Goal: Information Seeking & Learning: Learn about a topic

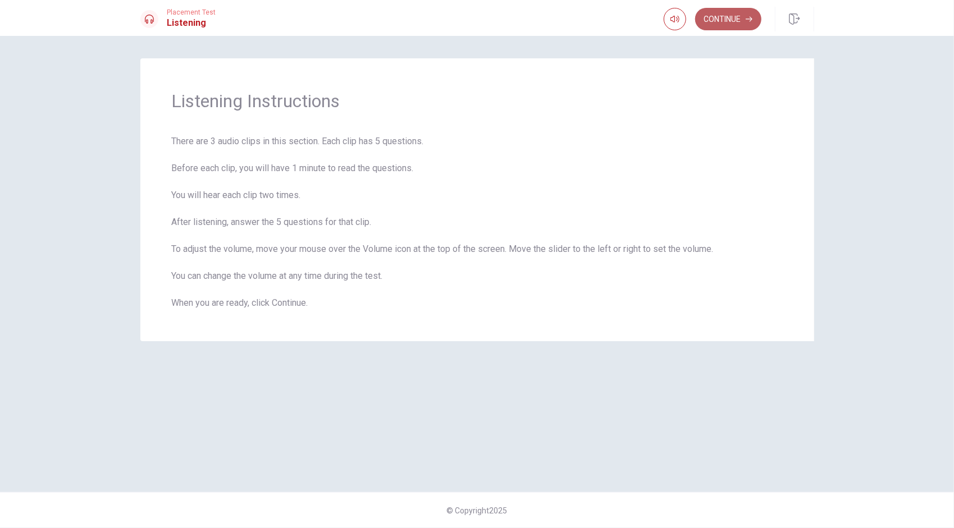
click at [725, 13] on button "Continue" at bounding box center [728, 19] width 66 height 22
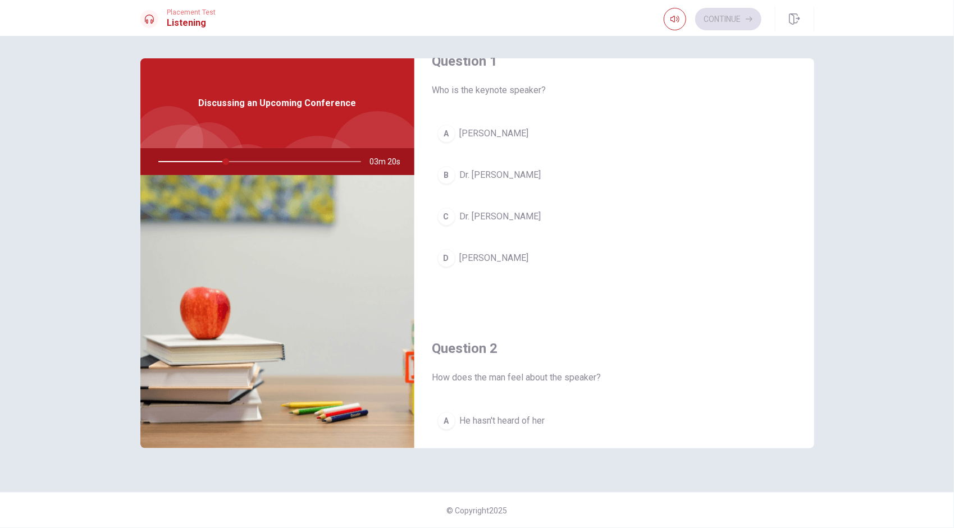
scroll to position [26, 0]
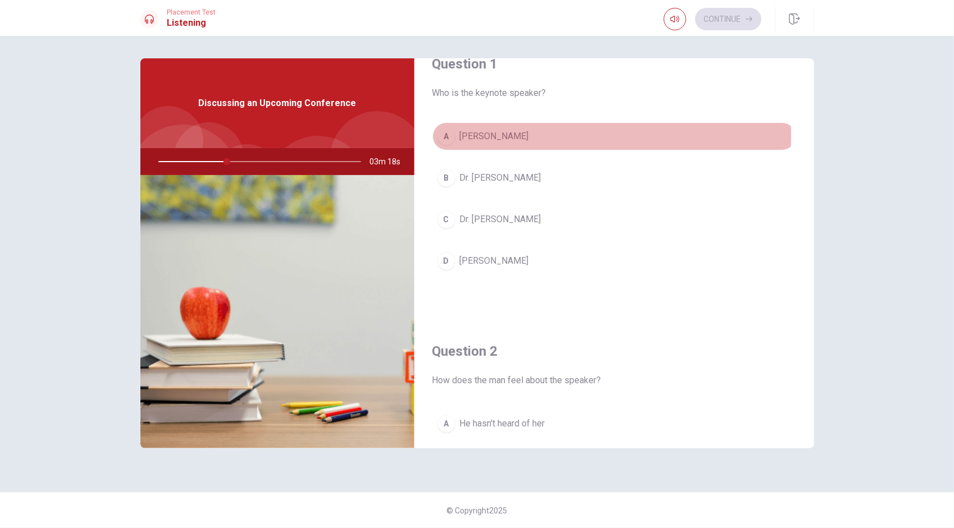
click at [447, 134] on div "A" at bounding box center [446, 136] width 18 height 18
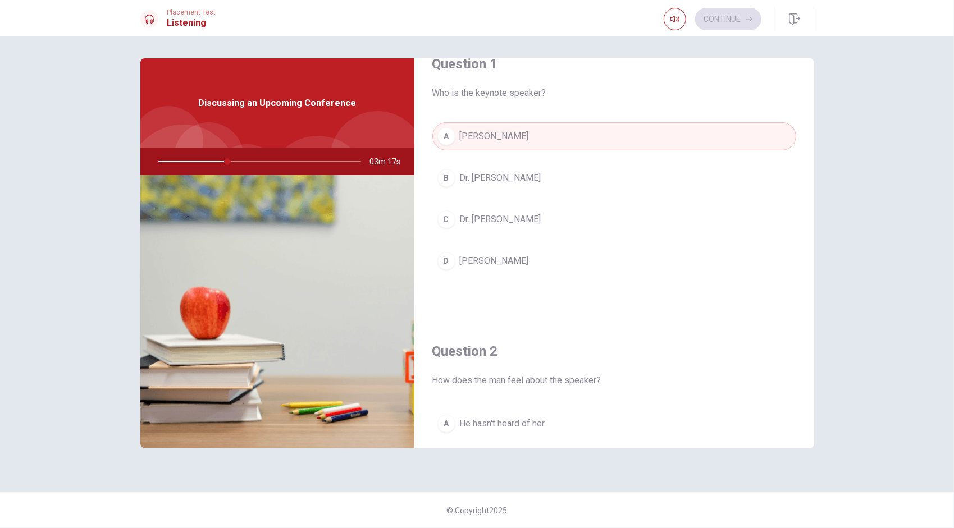
scroll to position [86, 0]
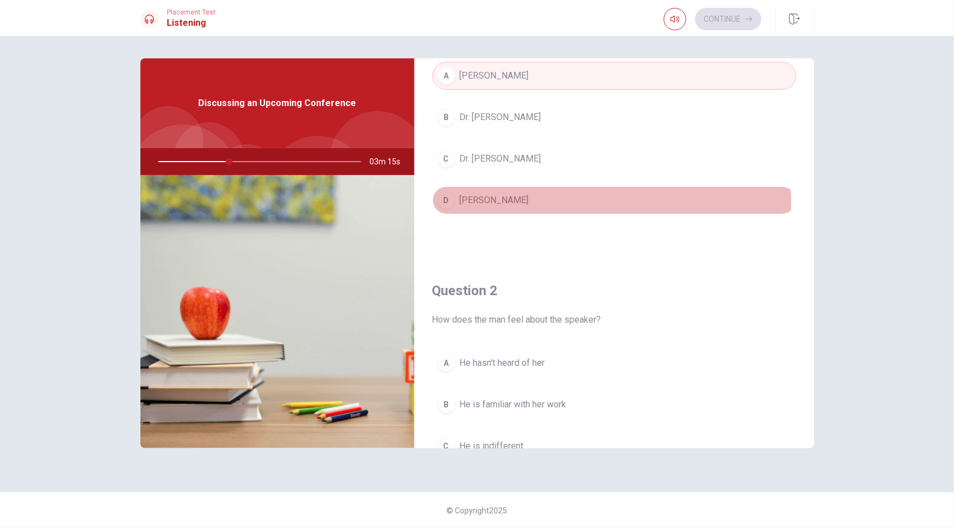
click at [459, 202] on button "D [PERSON_NAME]" at bounding box center [614, 200] width 364 height 28
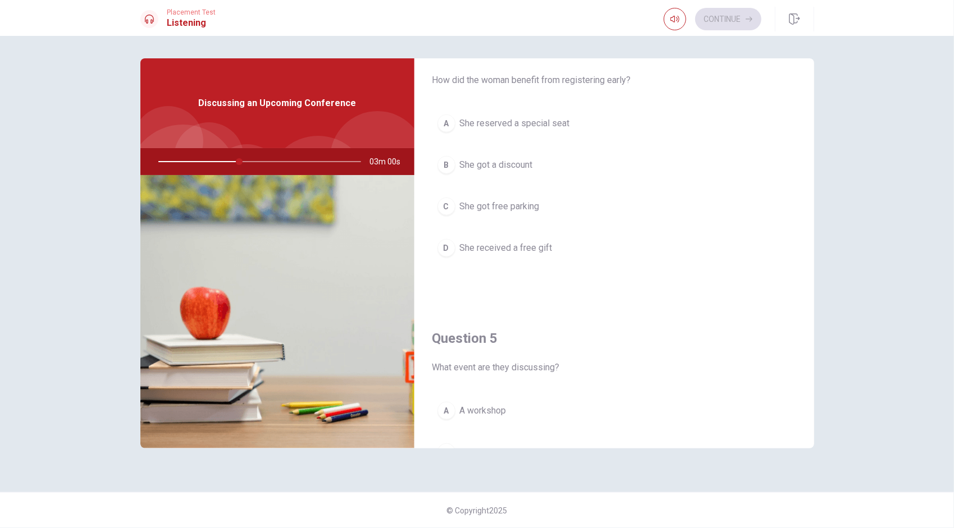
scroll to position [901, 0]
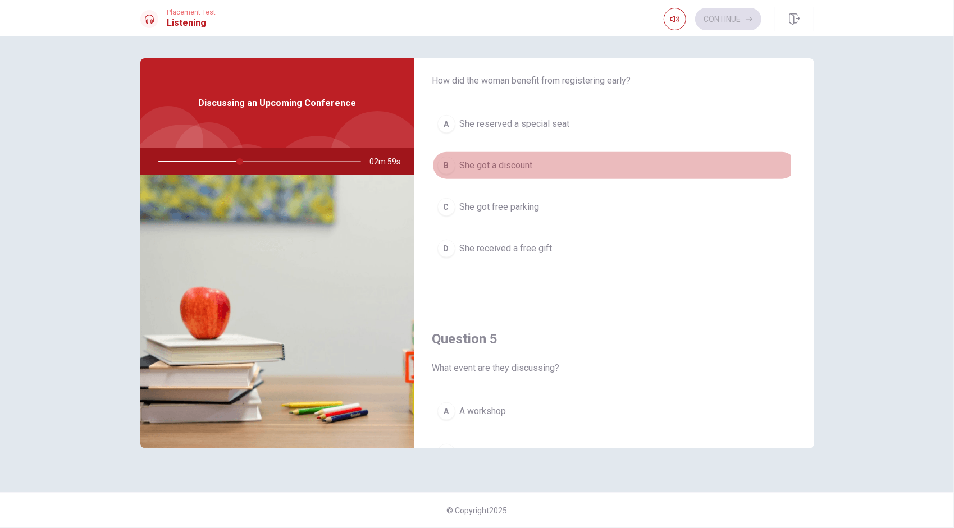
click at [485, 159] on span "She got a discount" at bounding box center [496, 165] width 73 height 13
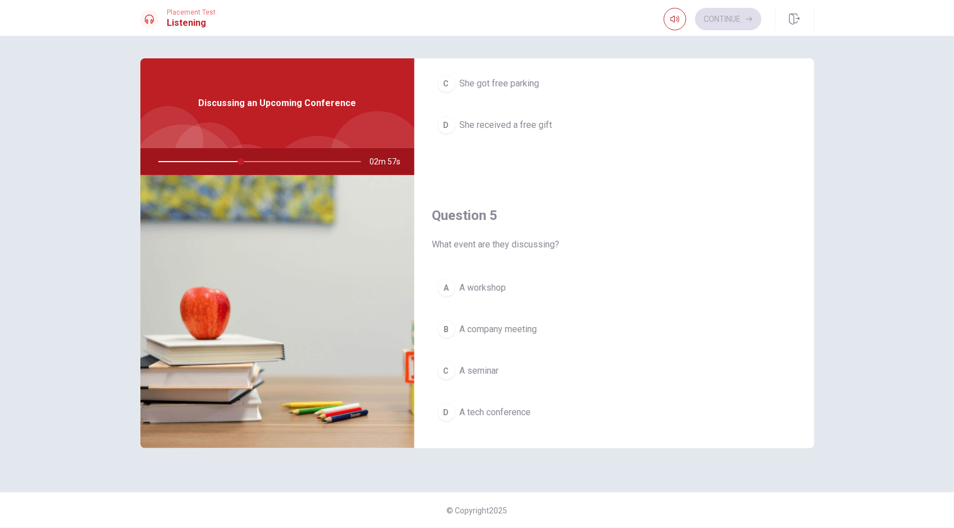
scroll to position [1024, 0]
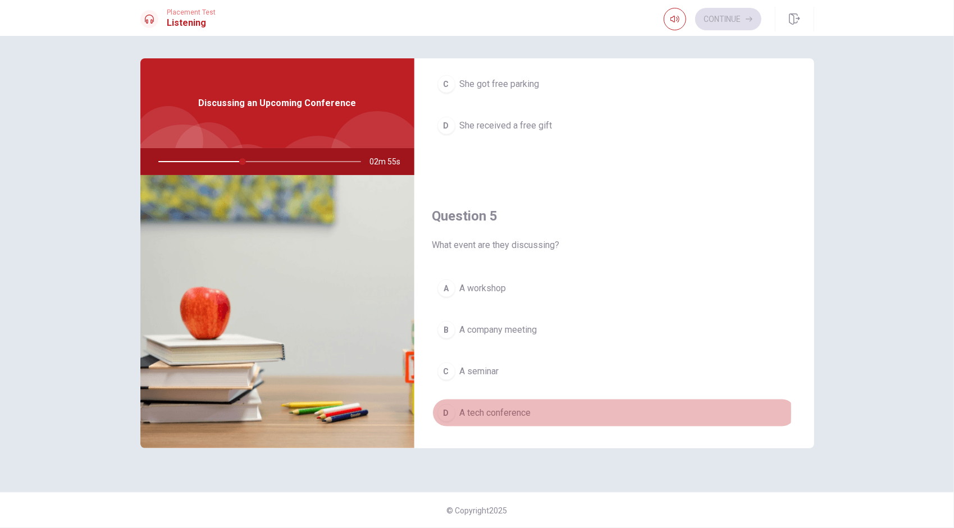
click at [471, 407] on span "A tech conference" at bounding box center [495, 413] width 71 height 13
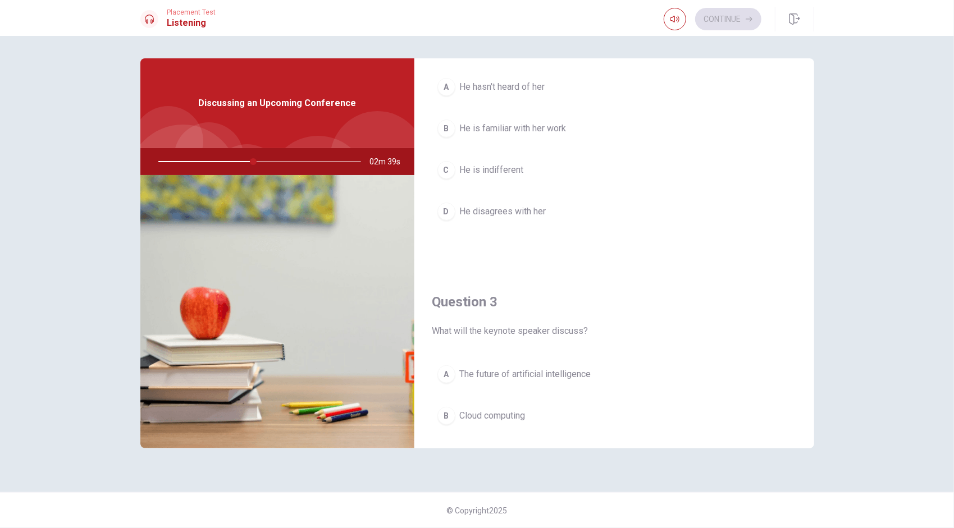
scroll to position [362, 0]
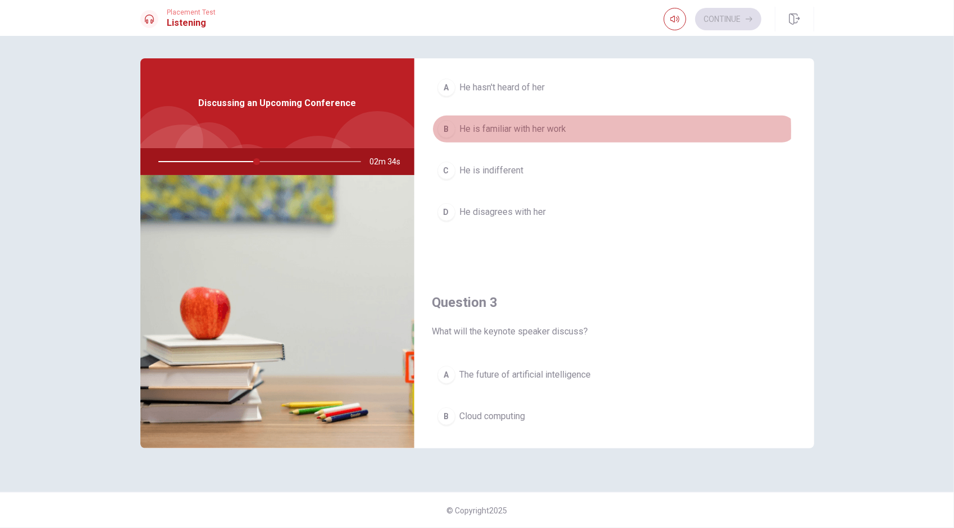
click at [488, 129] on span "He is familiar with her work" at bounding box center [513, 128] width 107 height 13
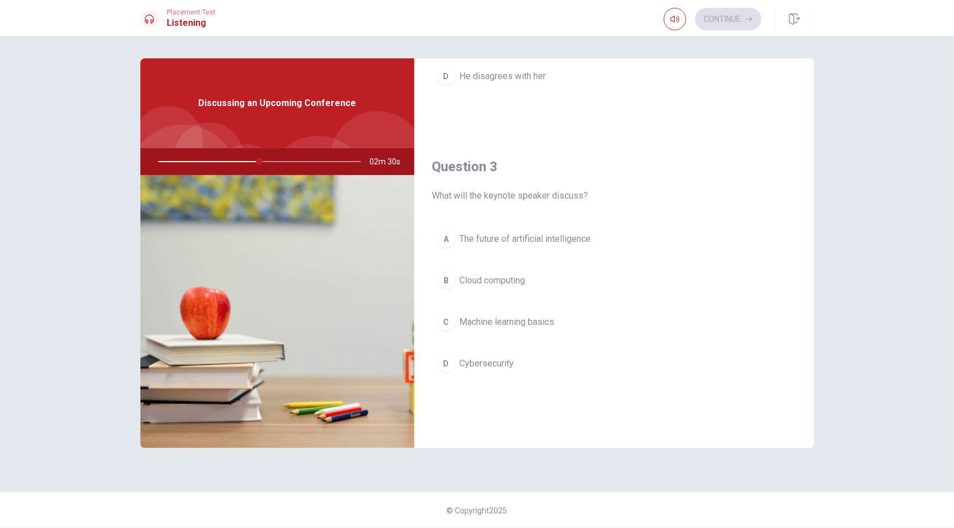
scroll to position [497, 0]
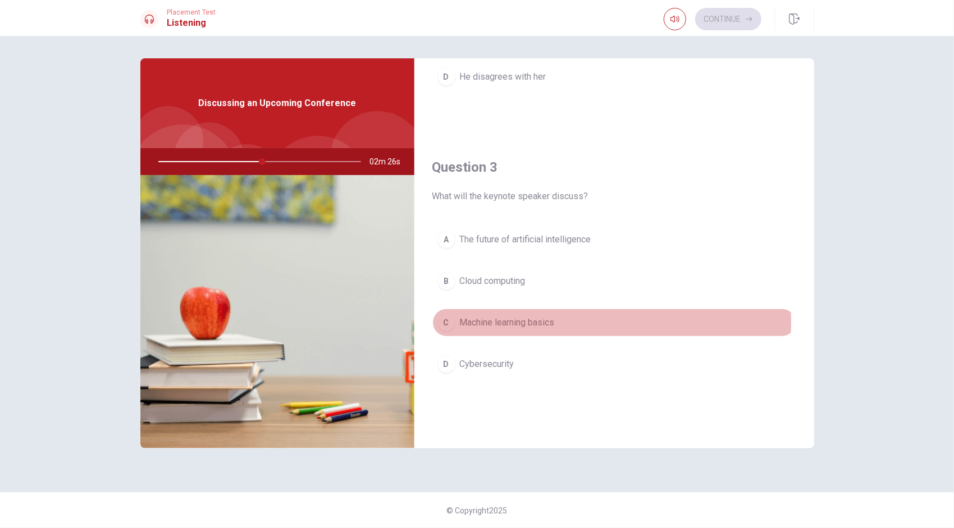
click at [485, 317] on span "Machine learning basics" at bounding box center [507, 322] width 95 height 13
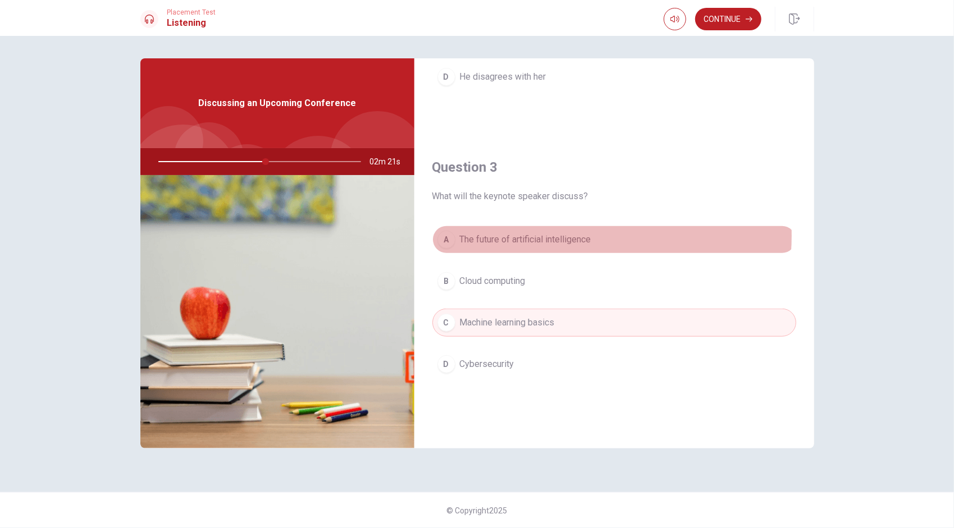
click at [544, 233] on span "The future of artificial intelligence" at bounding box center [525, 239] width 131 height 13
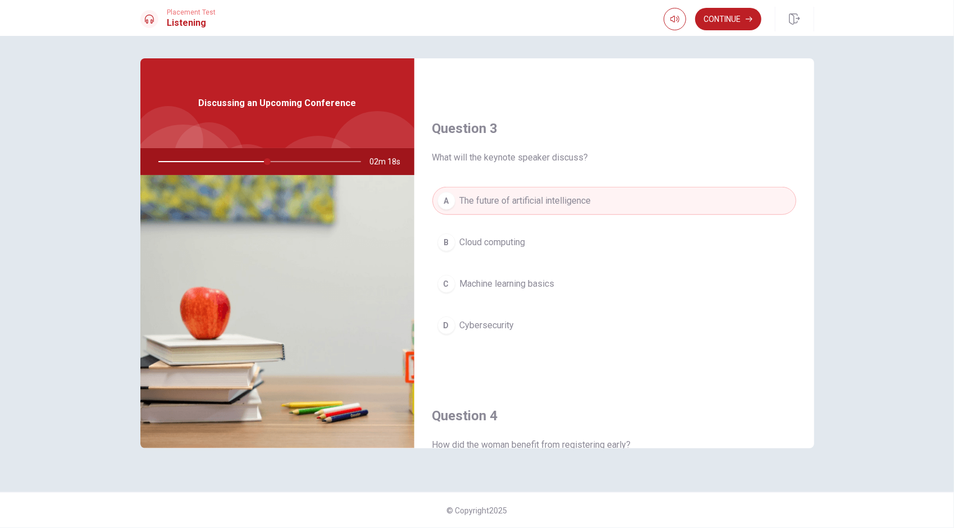
scroll to position [541, 0]
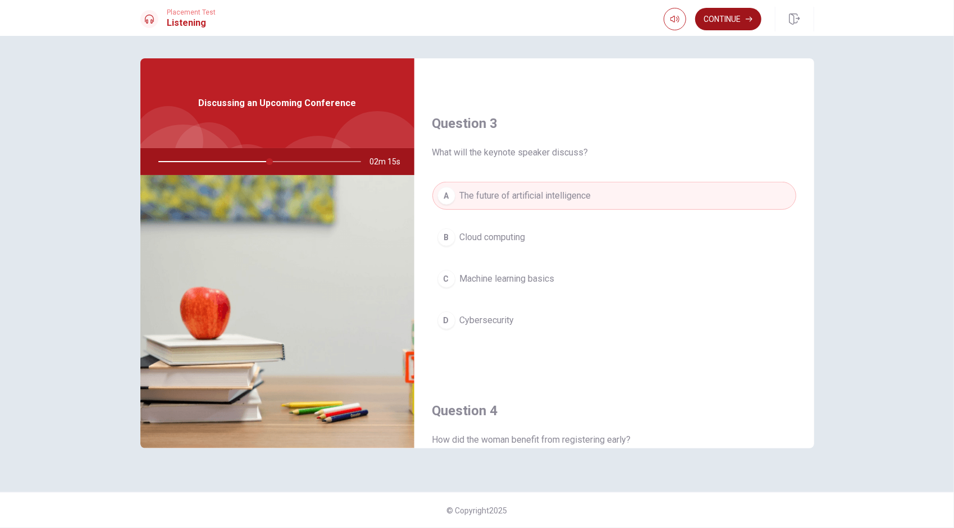
click at [722, 20] on button "Continue" at bounding box center [728, 19] width 66 height 22
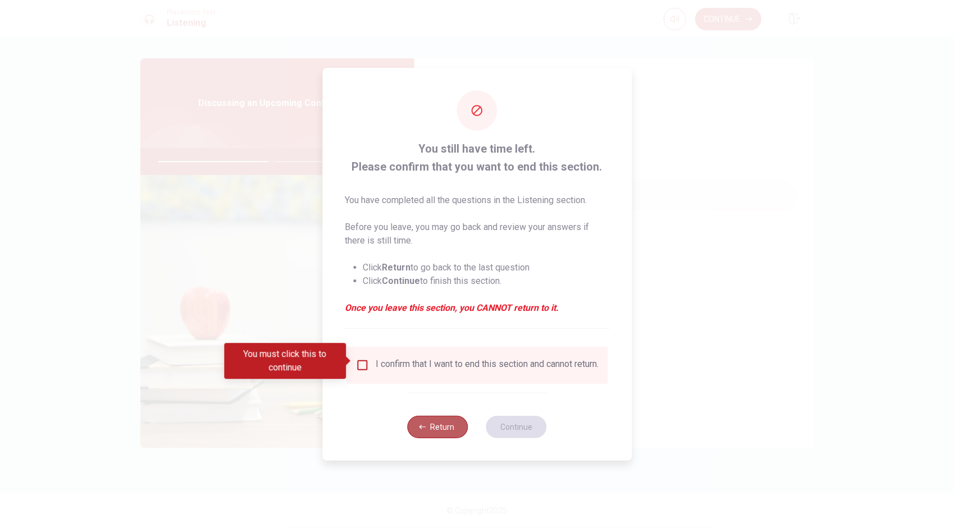
click at [424, 431] on icon "button" at bounding box center [422, 427] width 7 height 7
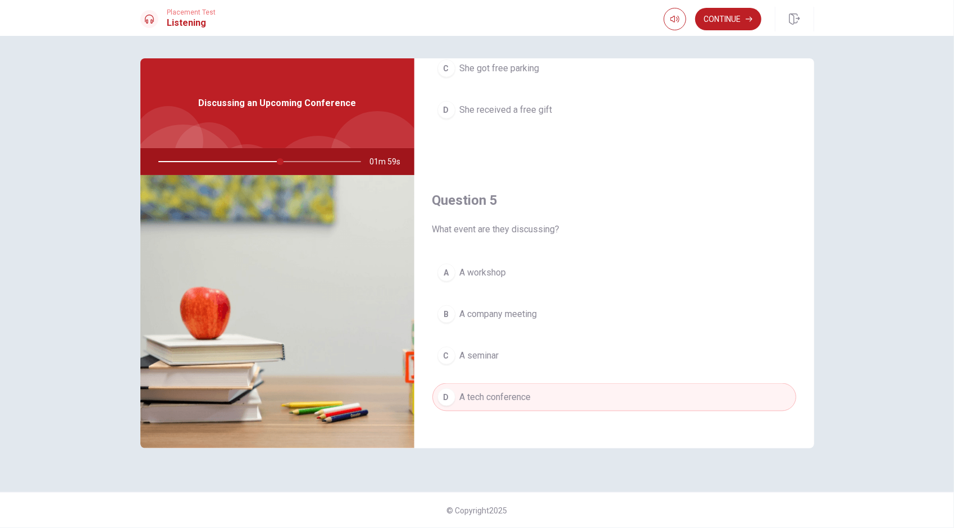
scroll to position [1039, 0]
click at [716, 18] on button "Continue" at bounding box center [728, 19] width 66 height 22
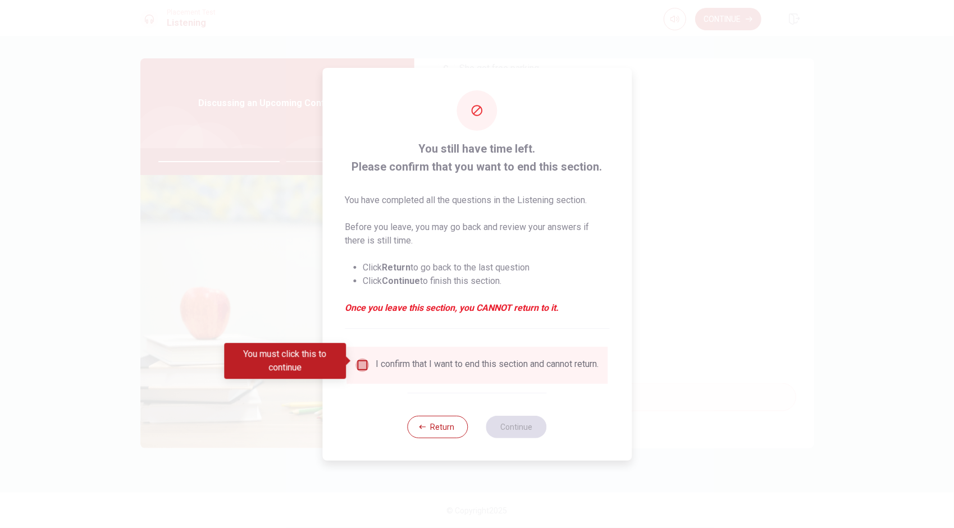
click at [365, 365] on input "You must click this to continue" at bounding box center [361, 365] width 13 height 13
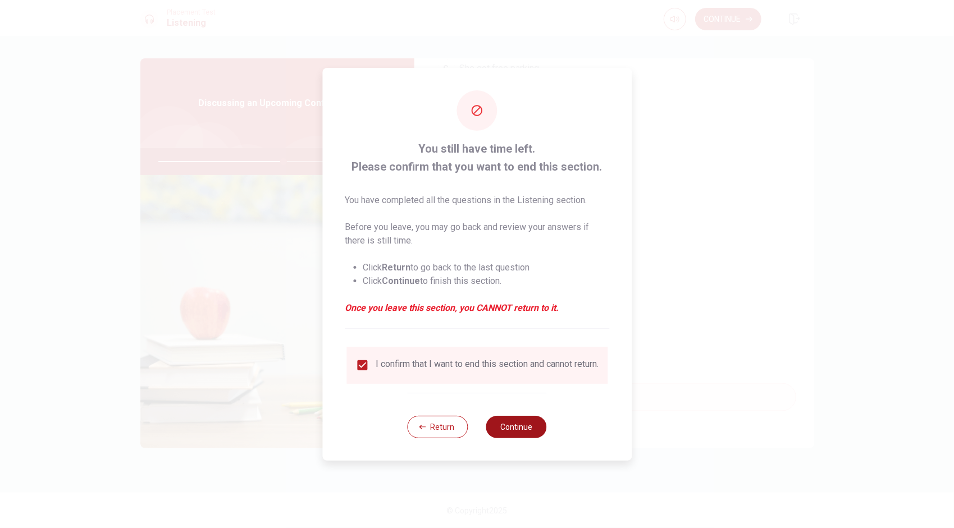
click at [501, 425] on button "Continue" at bounding box center [516, 427] width 61 height 22
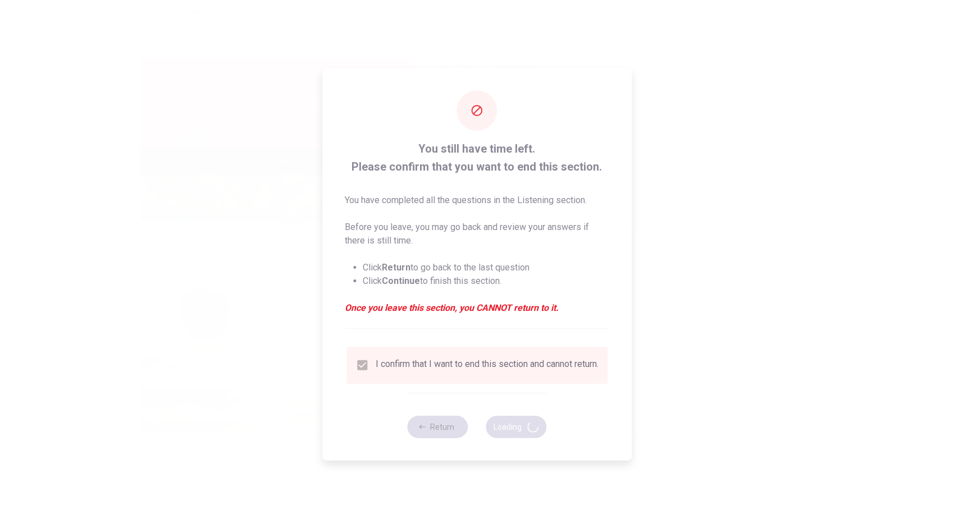
type input "63"
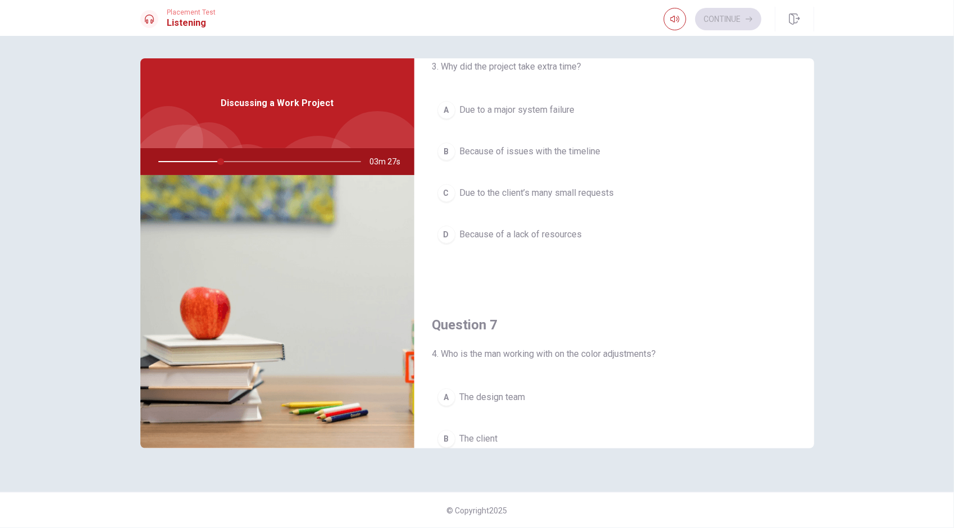
scroll to position [22, 0]
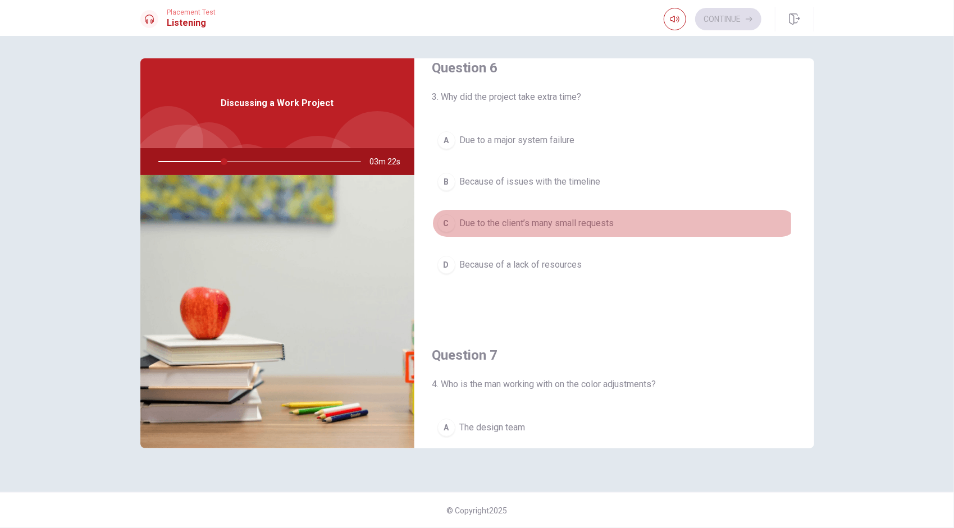
click at [445, 222] on div "C" at bounding box center [446, 223] width 18 height 18
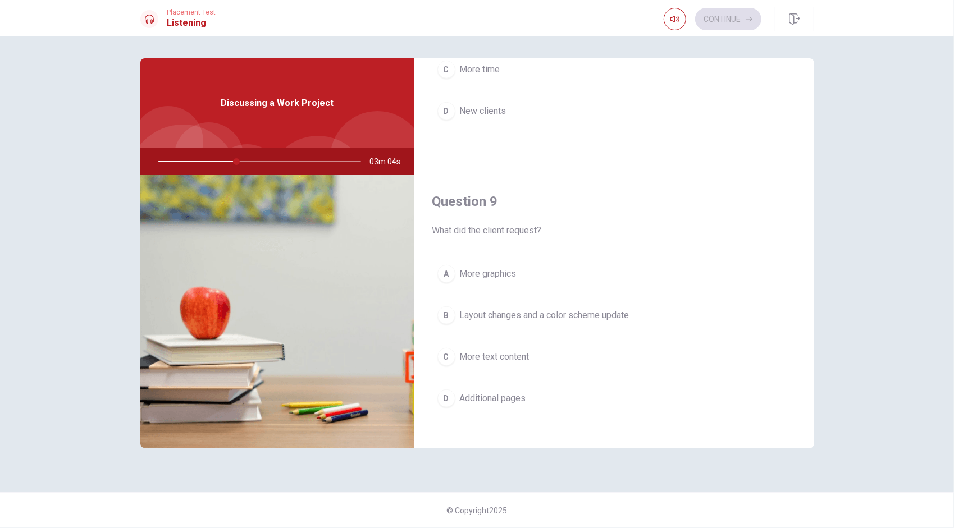
scroll to position [751, 0]
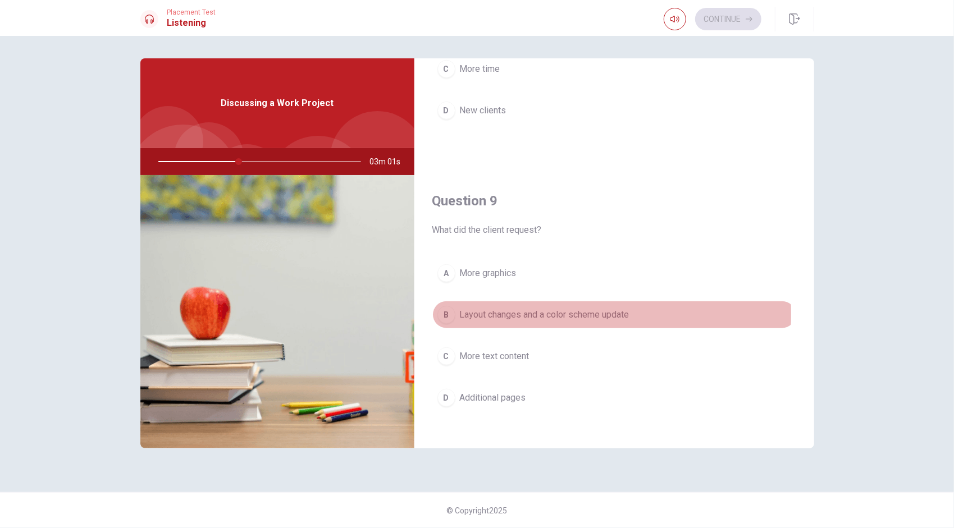
click at [448, 309] on div "B" at bounding box center [446, 315] width 18 height 18
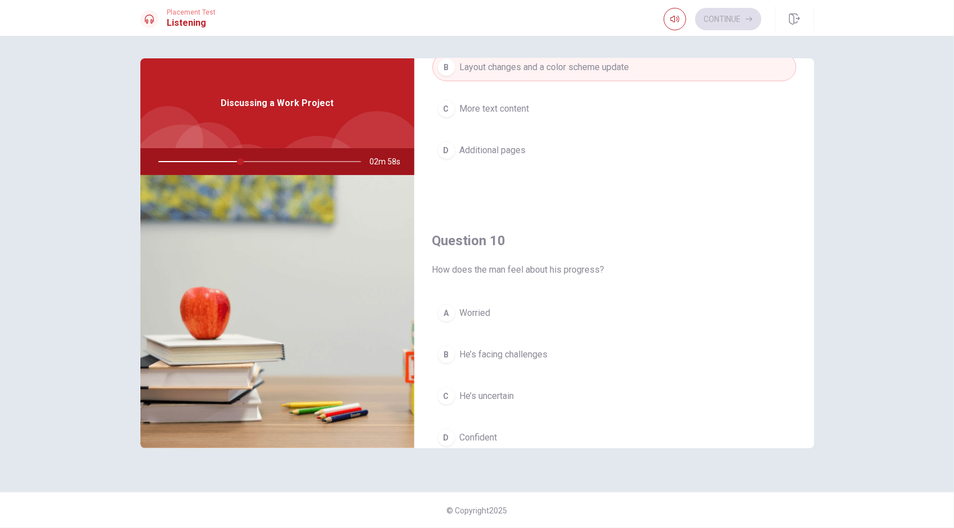
scroll to position [1030, 0]
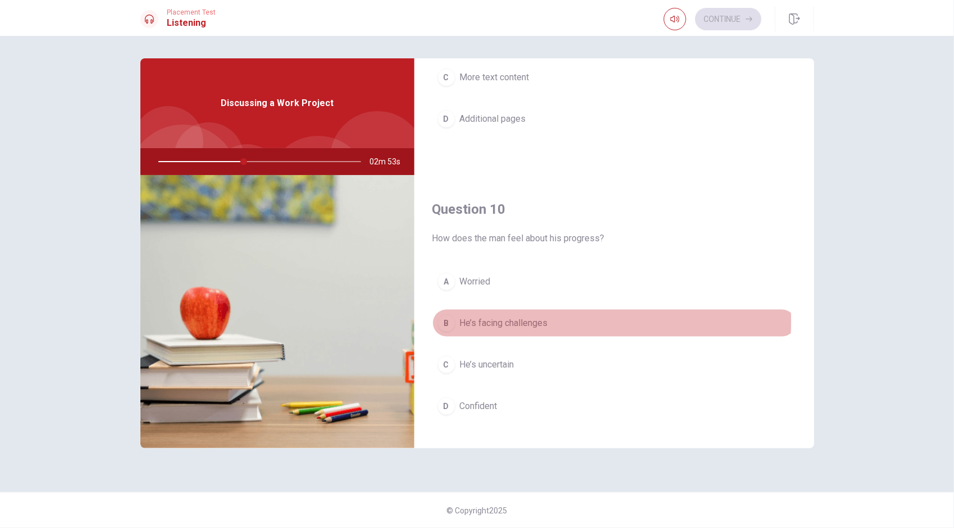
click at [453, 314] on div "B" at bounding box center [446, 323] width 18 height 18
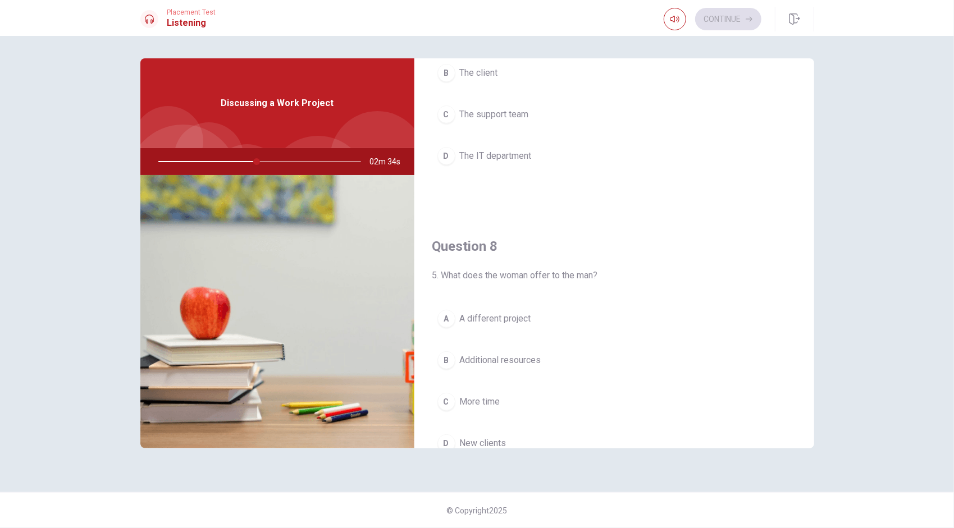
scroll to position [453, 0]
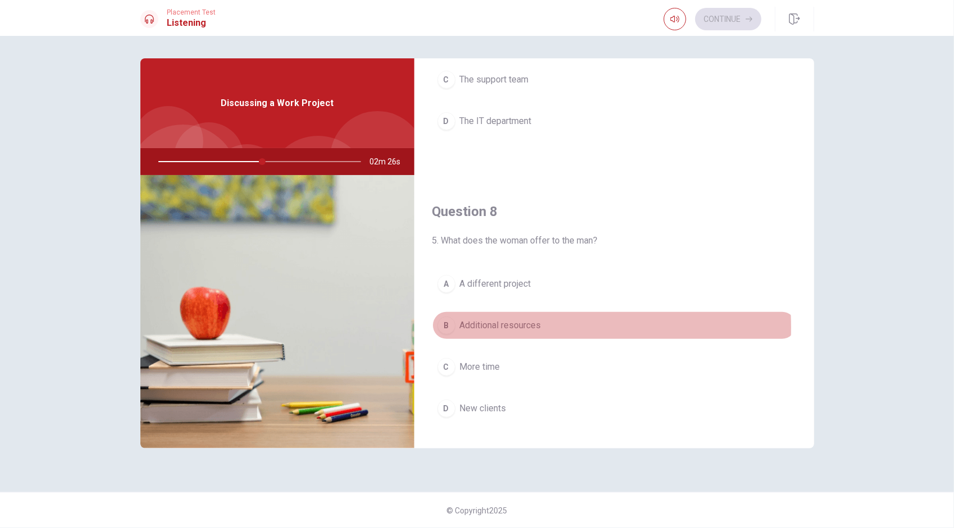
click at [471, 324] on span "Additional resources" at bounding box center [500, 325] width 81 height 13
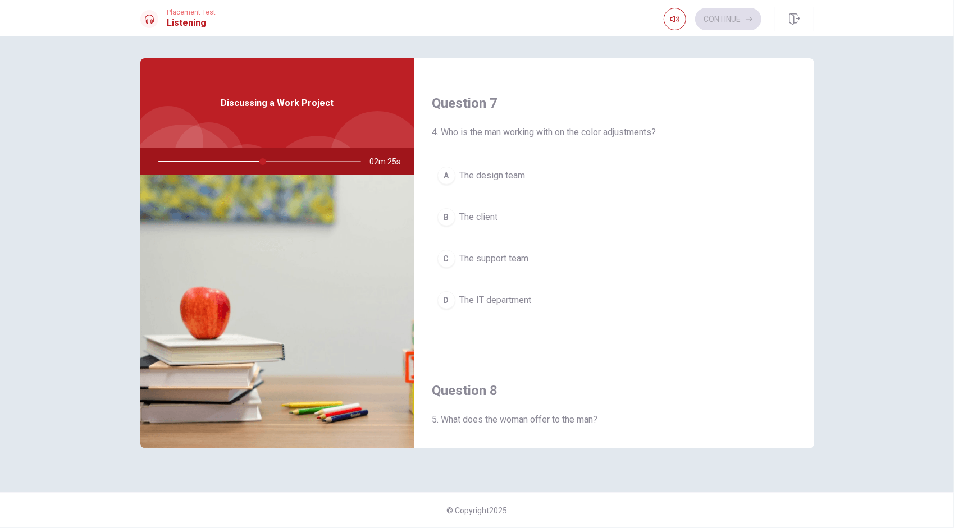
scroll to position [270, 0]
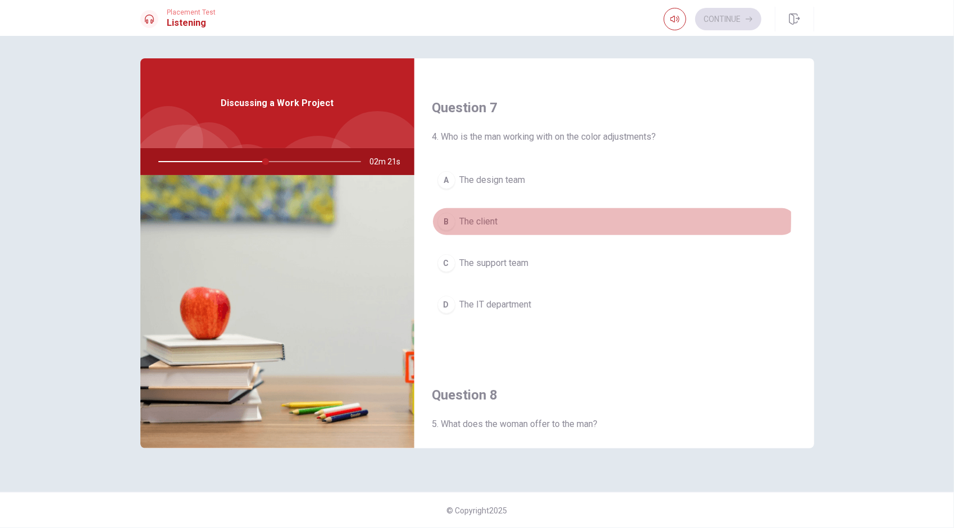
click at [484, 216] on span "The client" at bounding box center [479, 221] width 38 height 13
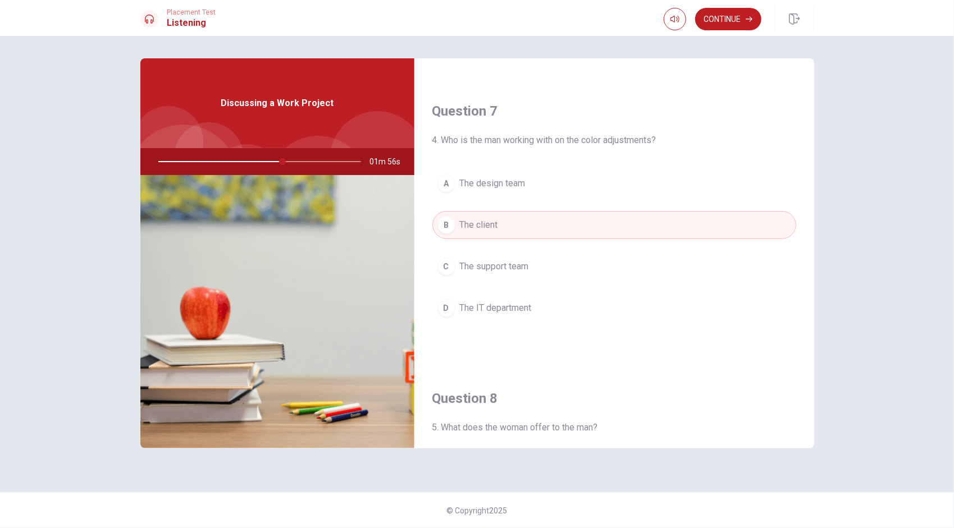
scroll to position [267, 0]
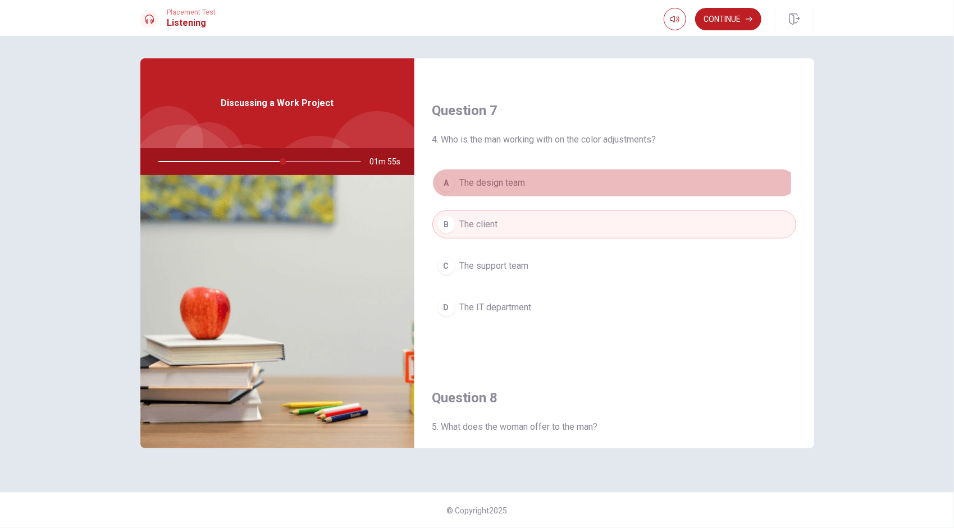
click at [496, 180] on span "The design team" at bounding box center [493, 182] width 66 height 13
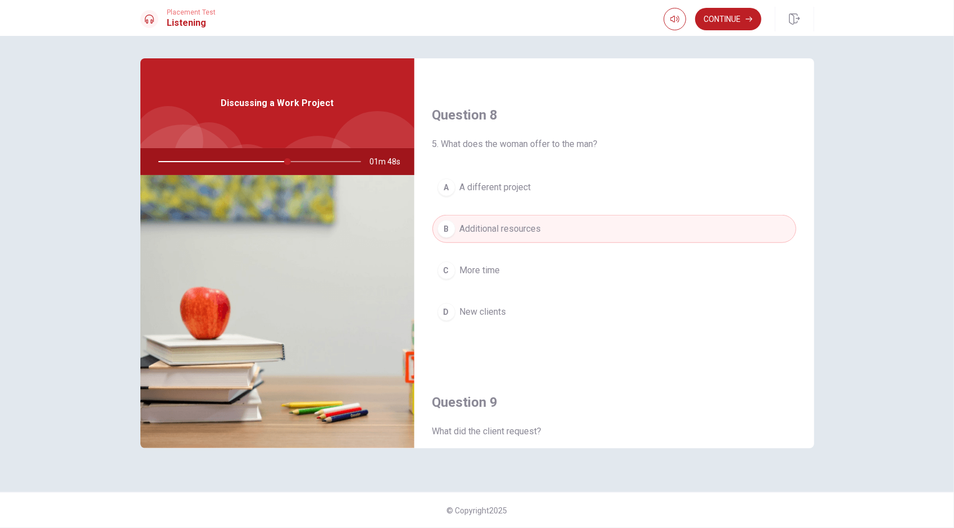
scroll to position [554, 0]
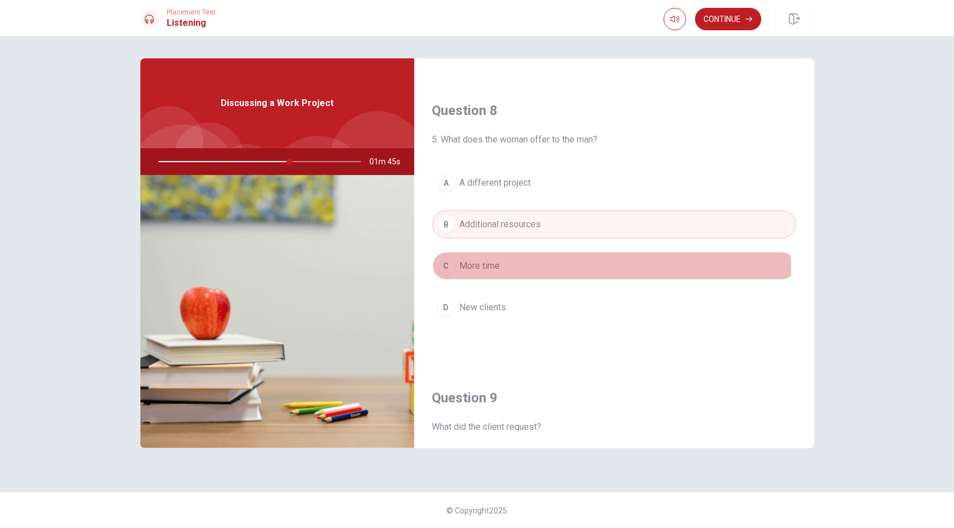
click at [499, 264] on span "More time" at bounding box center [480, 265] width 40 height 13
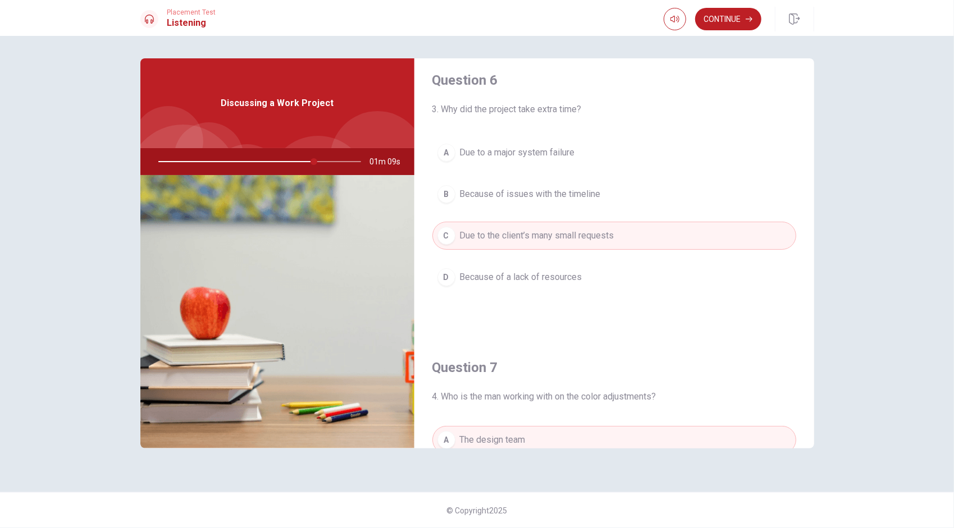
scroll to position [0, 0]
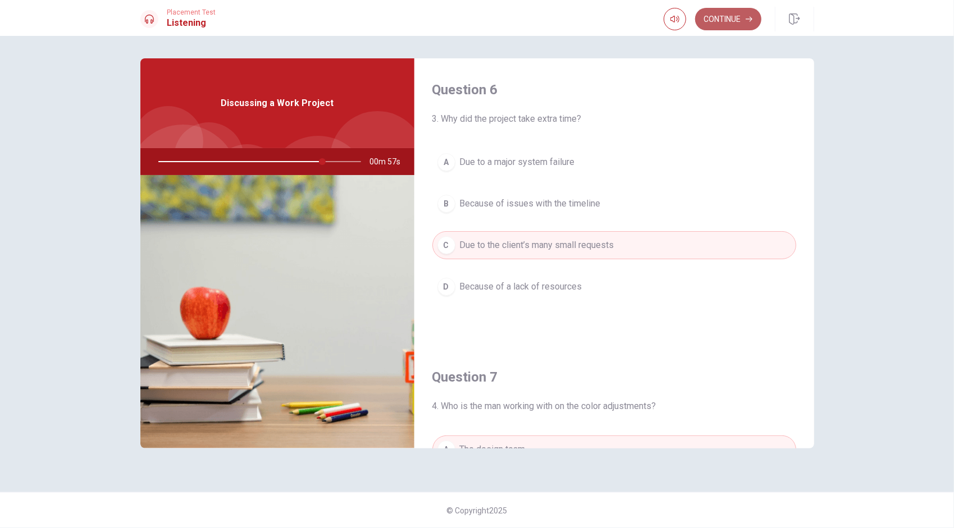
click at [711, 17] on button "Continue" at bounding box center [728, 19] width 66 height 22
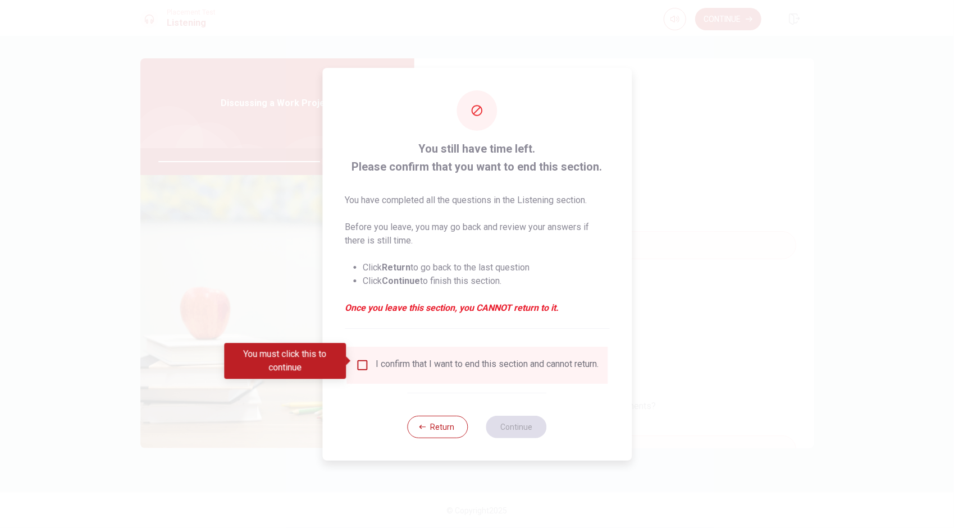
click at [399, 365] on div "I confirm that I want to end this section and cannot return." at bounding box center [487, 365] width 223 height 13
click at [366, 366] on input "You must click this to continue" at bounding box center [361, 365] width 13 height 13
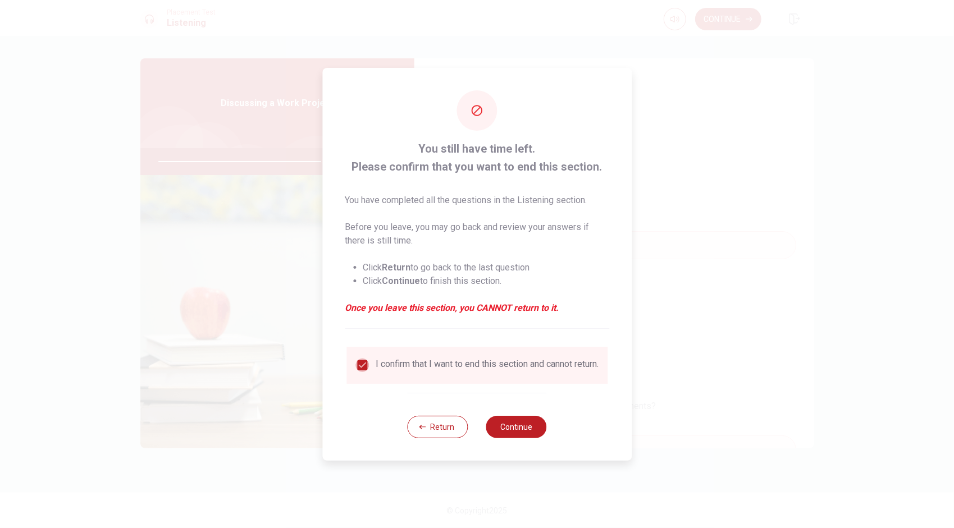
click at [366, 366] on input "checkbox" at bounding box center [361, 365] width 13 height 13
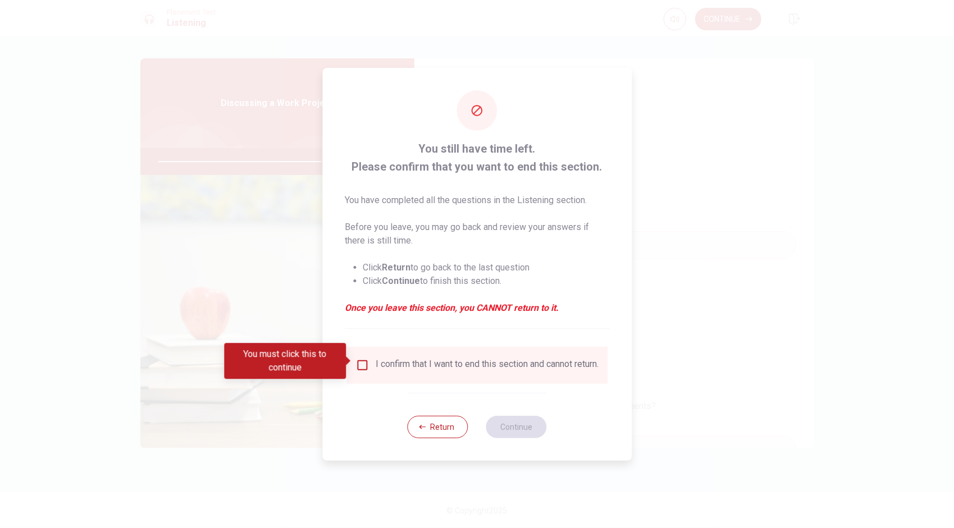
click at [366, 366] on input "You must click this to continue" at bounding box center [361, 365] width 13 height 13
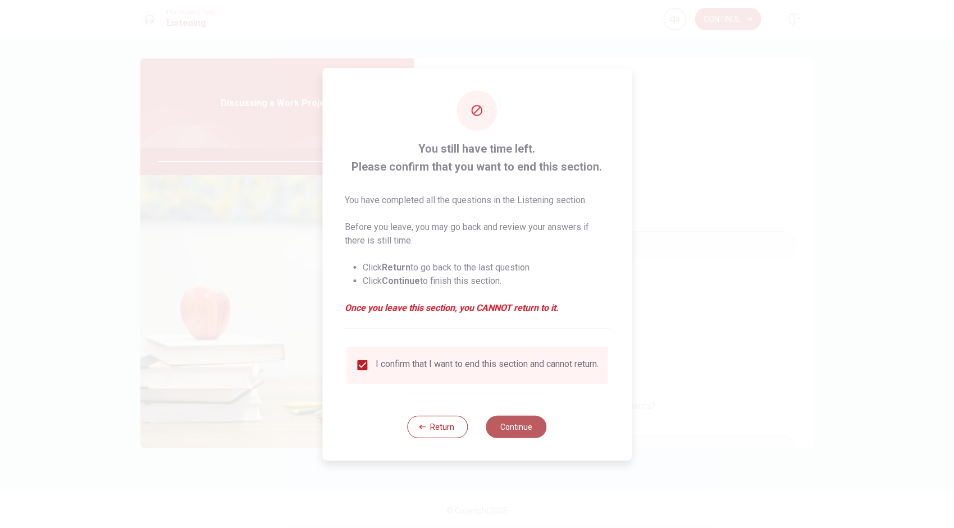
click at [509, 427] on button "Continue" at bounding box center [516, 427] width 61 height 22
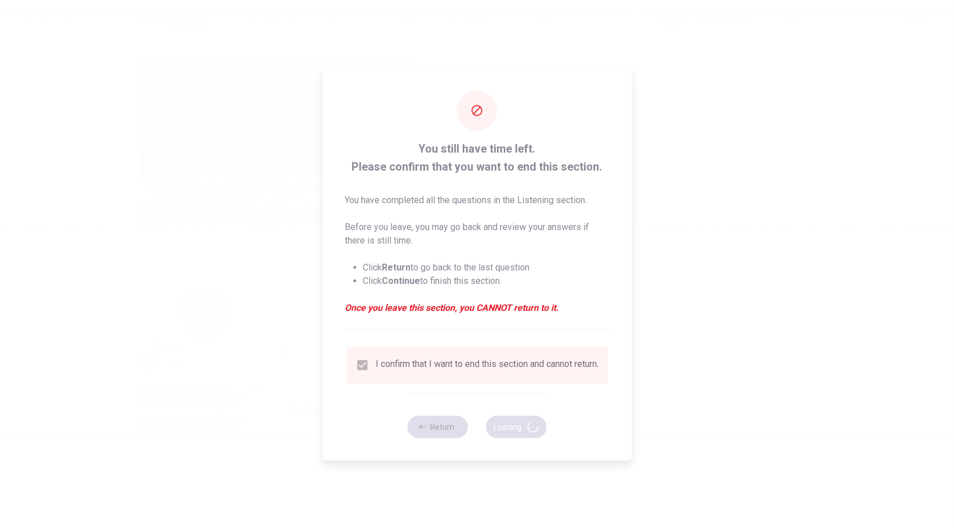
type input "85"
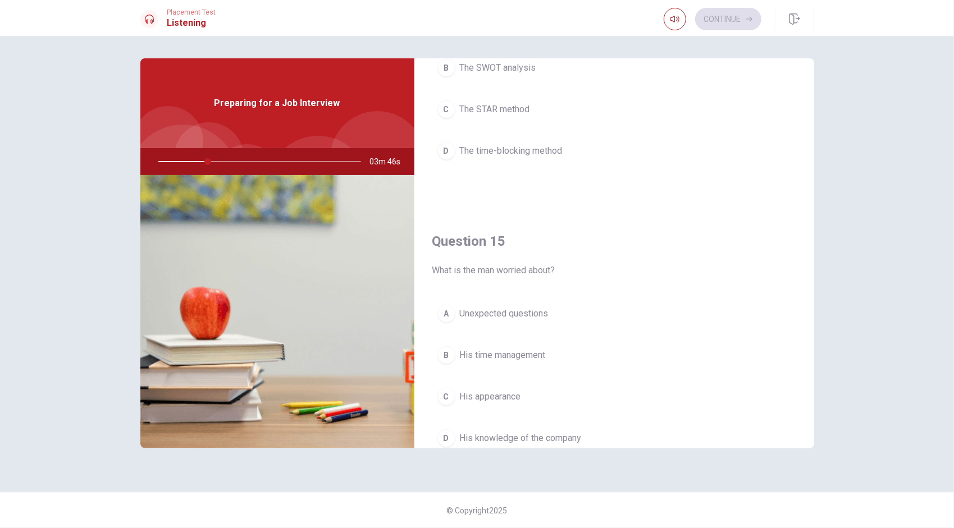
scroll to position [1039, 0]
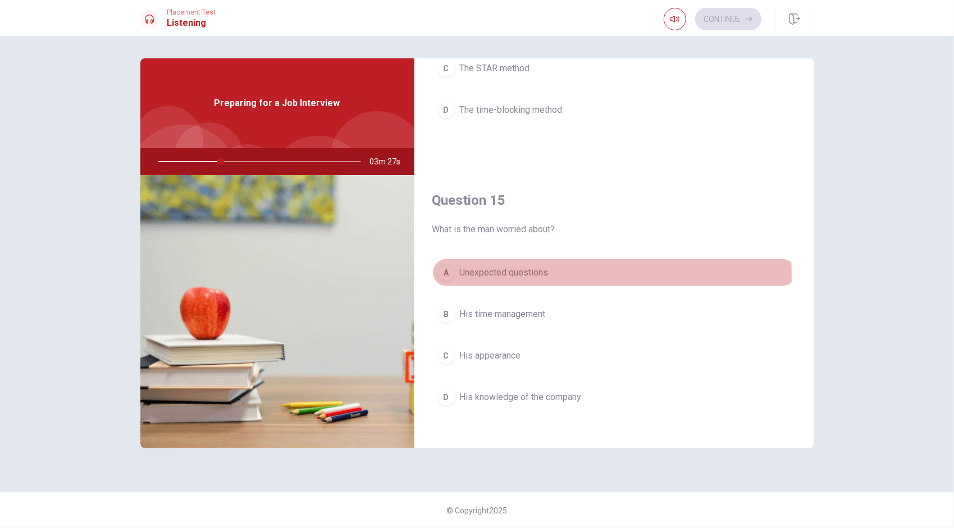
click at [512, 271] on span "Unexpected questions" at bounding box center [504, 272] width 89 height 13
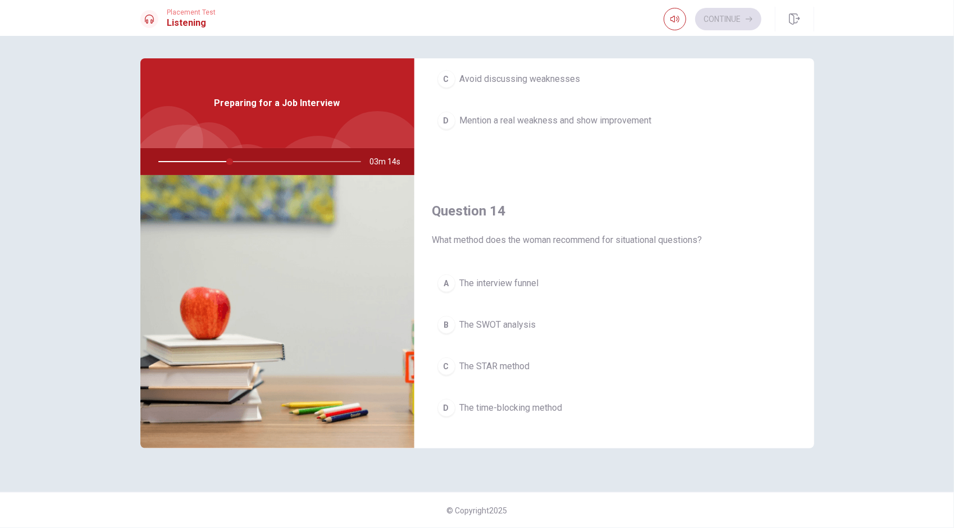
scroll to position [742, 0]
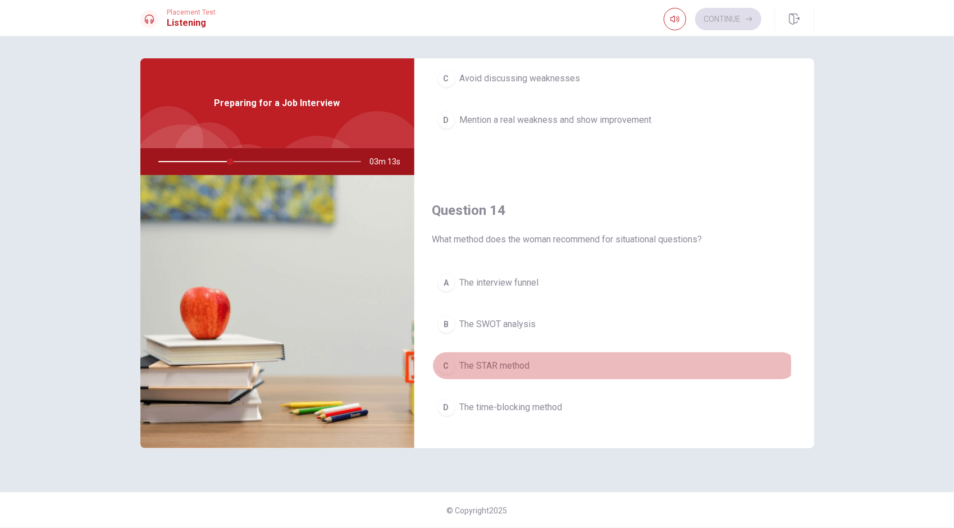
click at [474, 361] on span "The STAR method" at bounding box center [495, 365] width 70 height 13
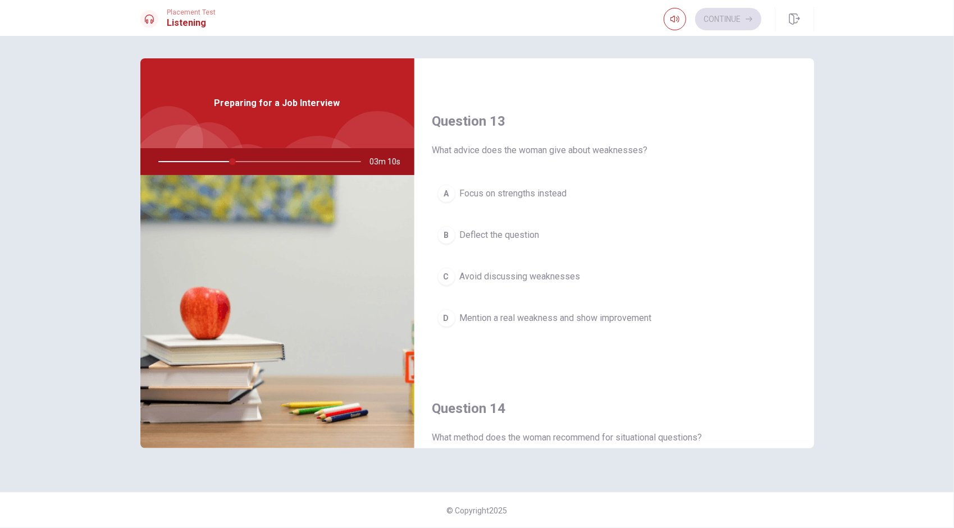
scroll to position [514, 0]
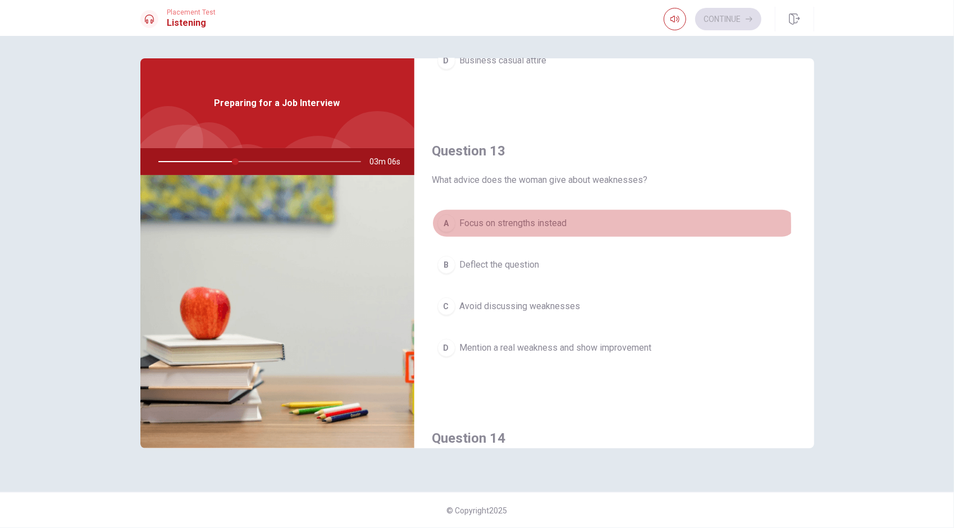
click at [494, 223] on span "Focus on strengths instead" at bounding box center [513, 223] width 107 height 13
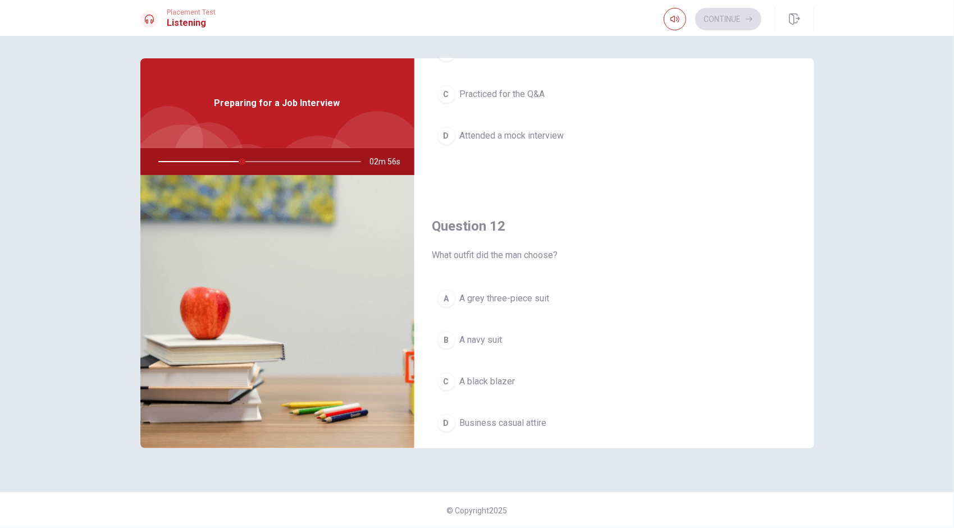
scroll to position [236, 0]
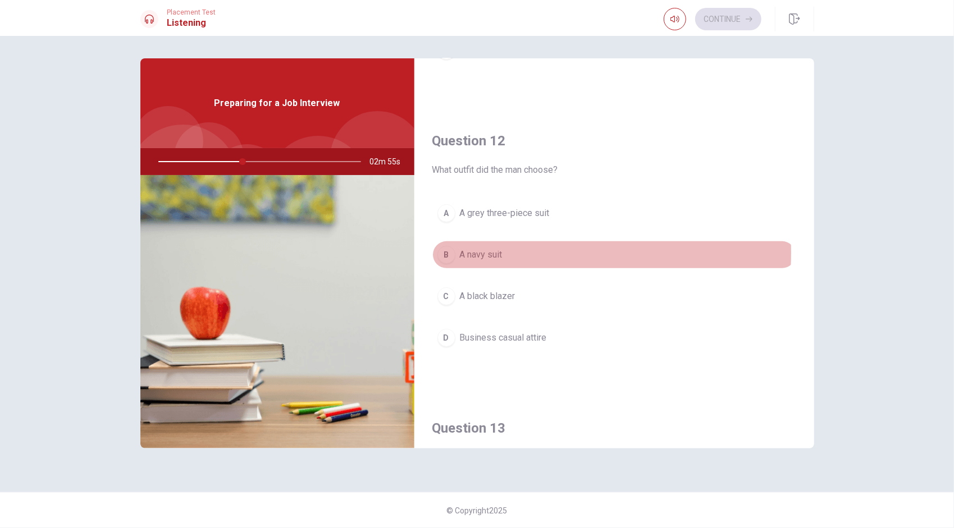
click at [477, 250] on span "A navy suit" at bounding box center [481, 254] width 43 height 13
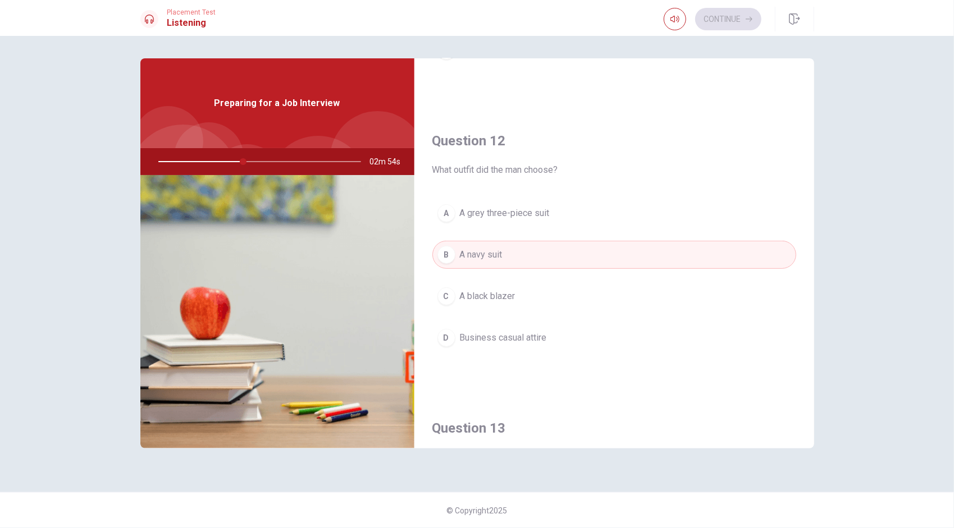
scroll to position [0, 0]
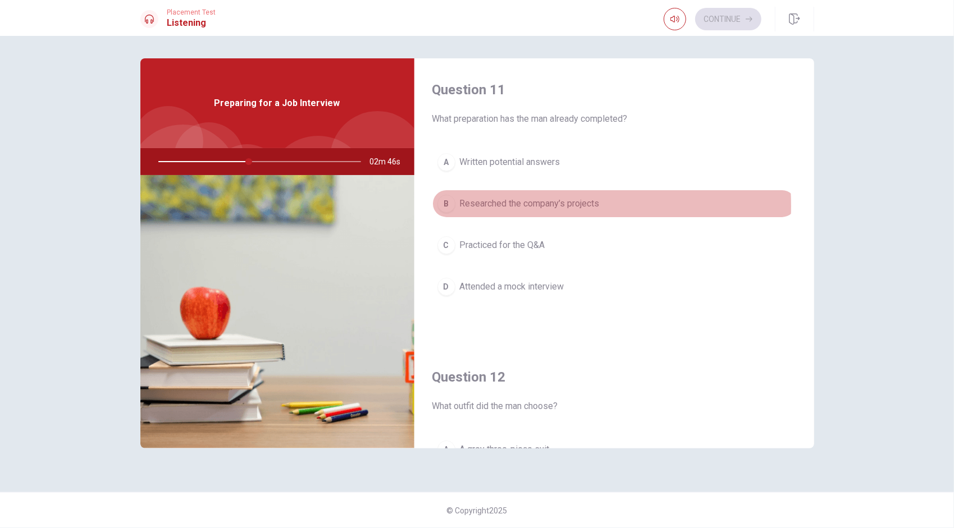
click at [510, 206] on span "Researched the company’s projects" at bounding box center [530, 203] width 140 height 13
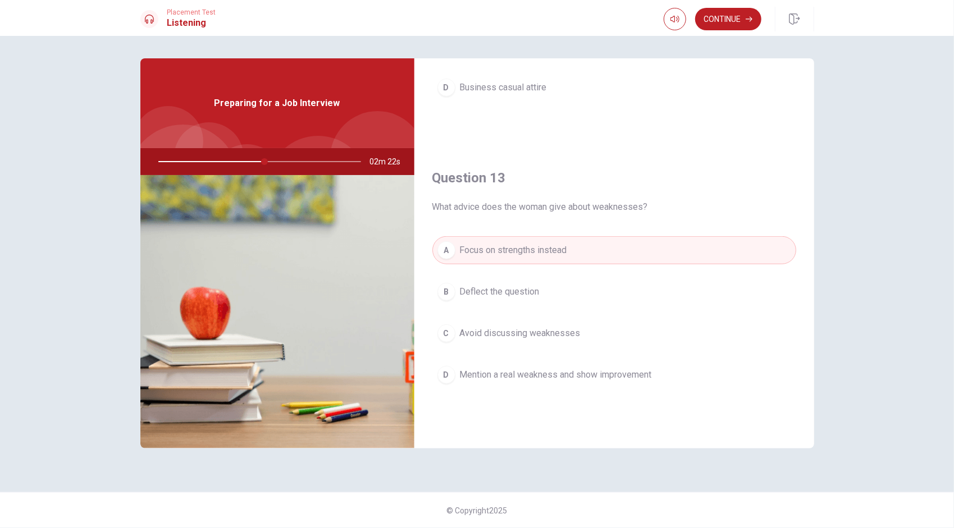
scroll to position [487, 0]
click at [906, 153] on div "Question 11 What preparation has the man already completed? A Written potential…" at bounding box center [477, 282] width 954 height 492
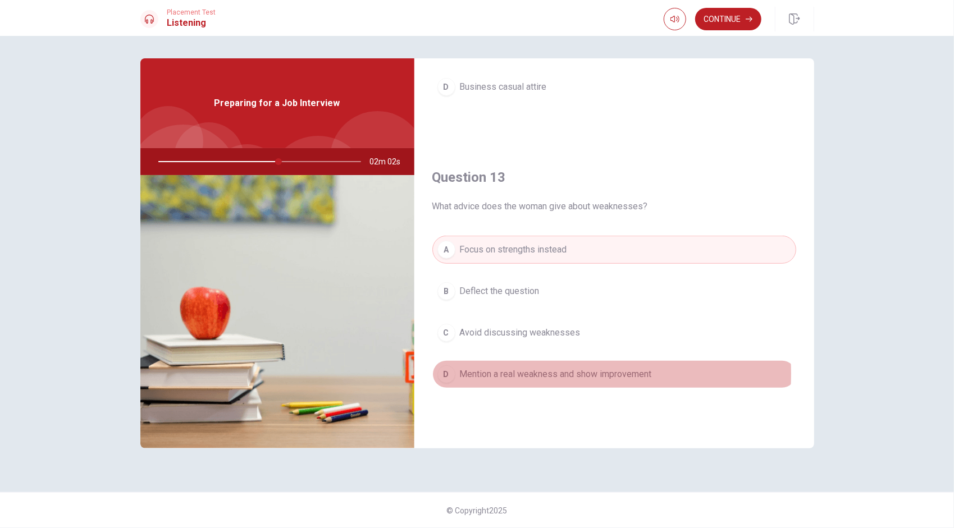
click at [537, 369] on span "Mention a real weakness and show improvement" at bounding box center [556, 374] width 192 height 13
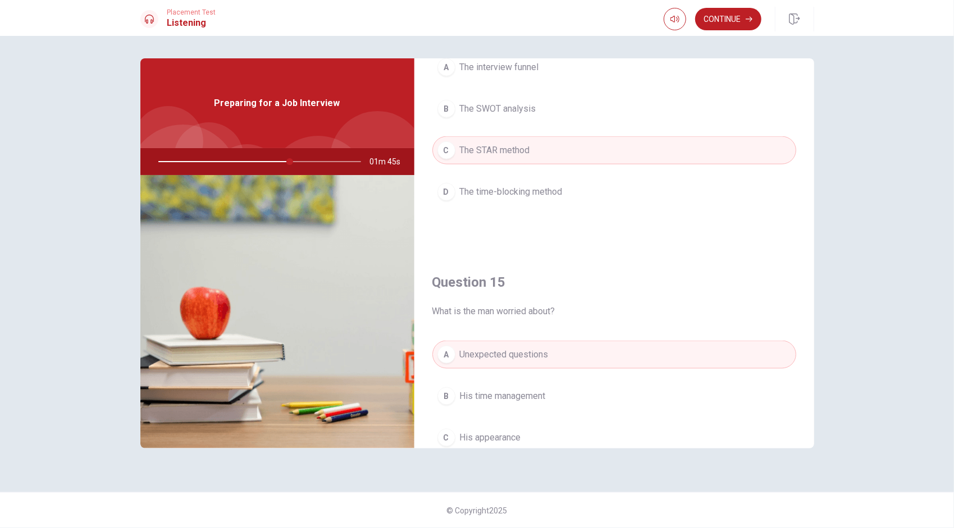
scroll to position [1039, 0]
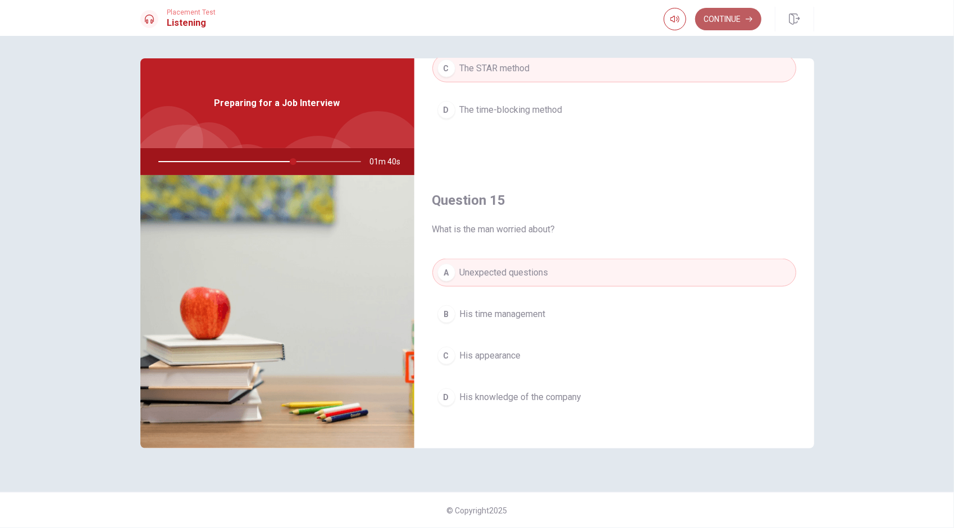
click at [727, 19] on button "Continue" at bounding box center [728, 19] width 66 height 22
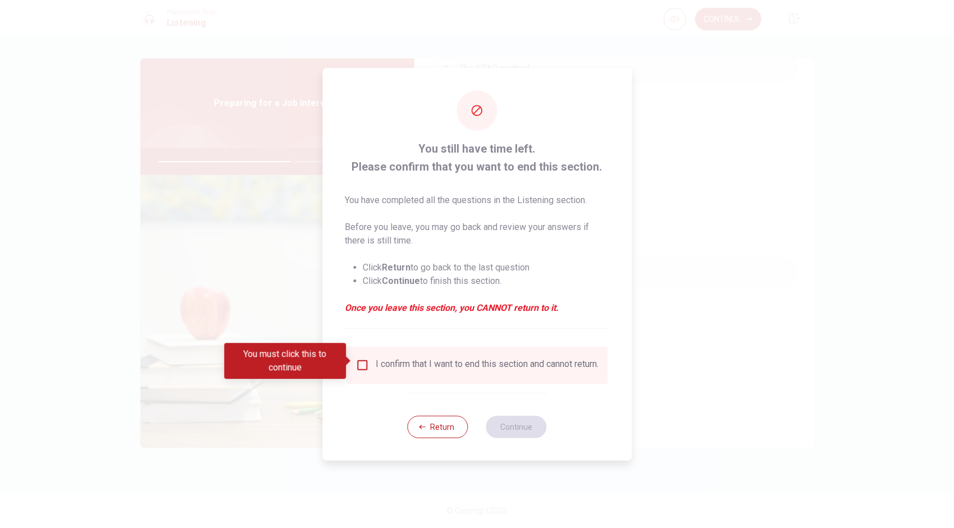
click at [368, 359] on div "I confirm that I want to end this section and cannot return." at bounding box center [476, 365] width 243 height 13
click at [365, 363] on input "You must click this to continue" at bounding box center [361, 365] width 13 height 13
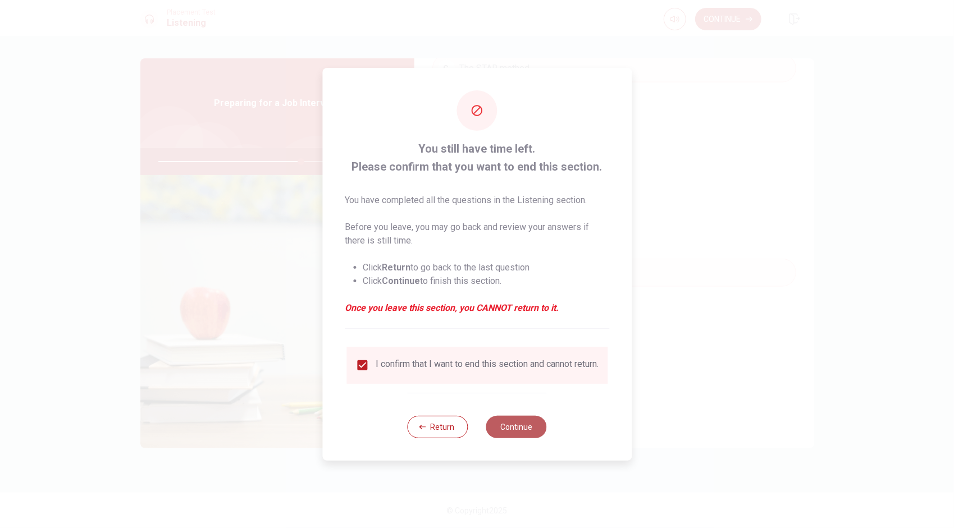
click at [501, 438] on button "Continue" at bounding box center [516, 427] width 61 height 22
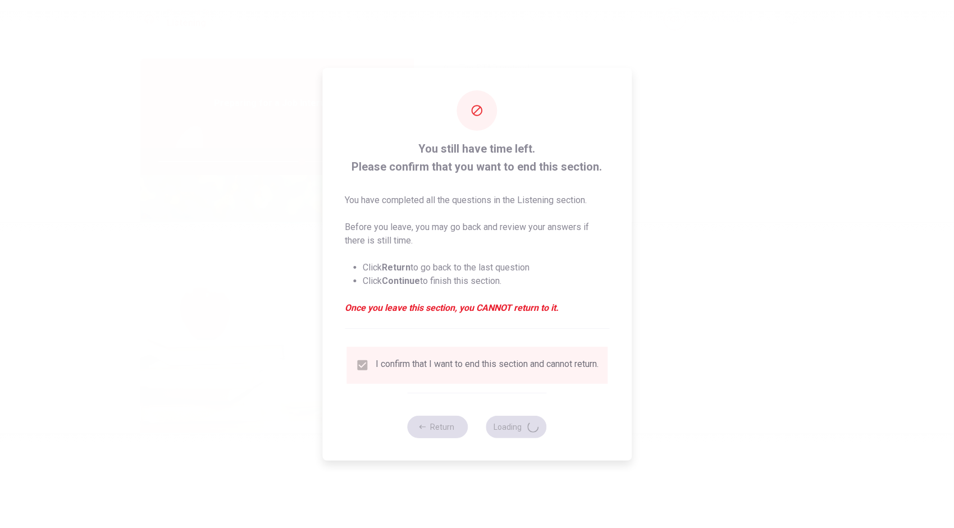
type input "71"
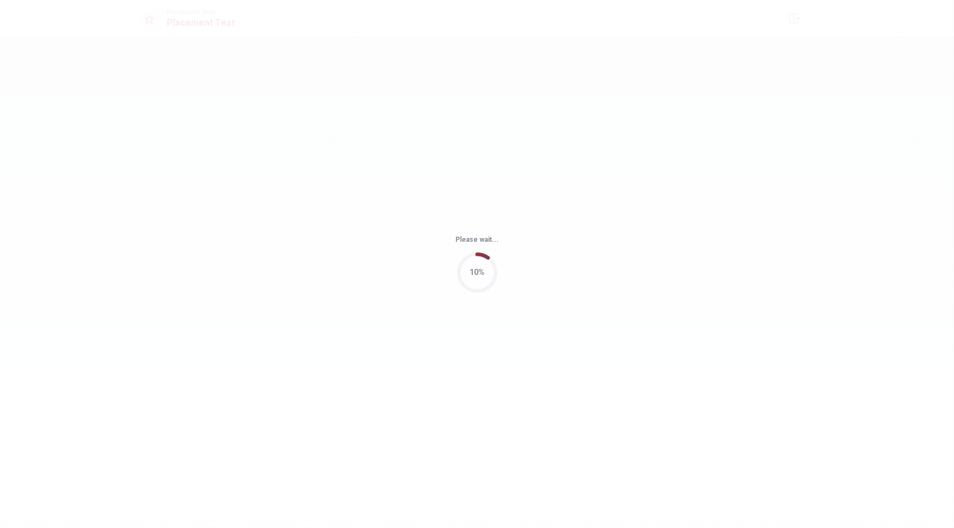
click at [800, 375] on div "Please wait... 10%" at bounding box center [477, 264] width 954 height 528
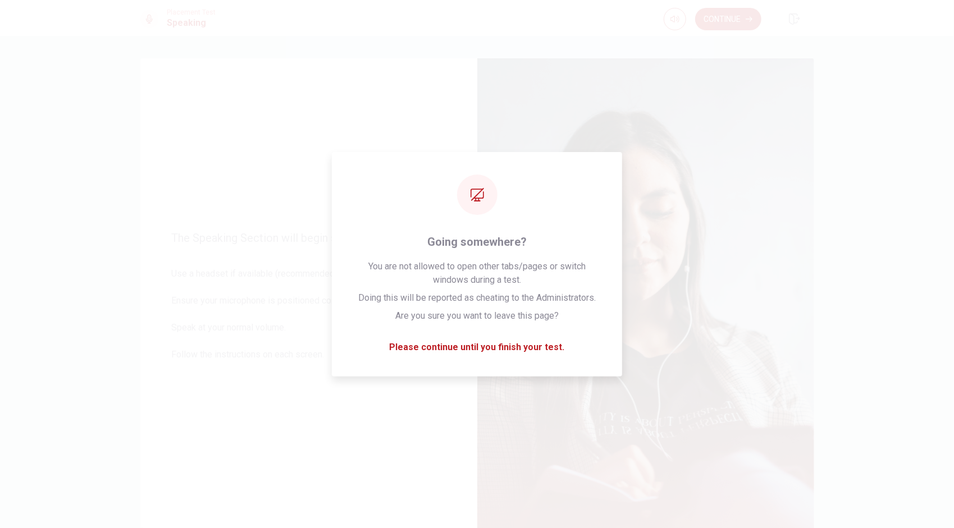
click at [895, 190] on div "The Speaking Section will begin soon. Use a headset if available (recommended f…" at bounding box center [477, 282] width 954 height 492
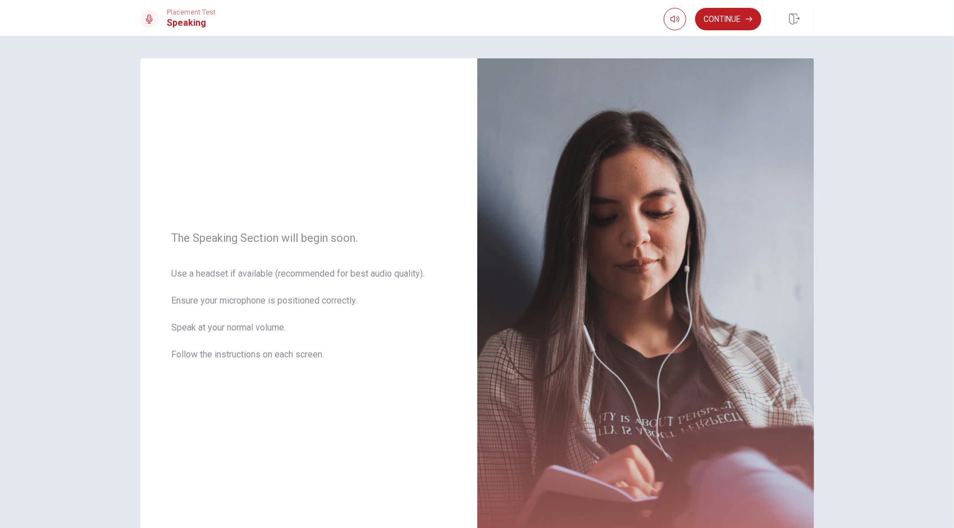
click at [902, 280] on div "The Speaking Section will begin soon. Use a headset if available (recommended f…" at bounding box center [477, 282] width 954 height 492
click at [838, 129] on div "The Speaking Section will begin soon. Use a headset if available (recommended f…" at bounding box center [477, 282] width 954 height 492
click at [721, 21] on button "Continue" at bounding box center [728, 19] width 66 height 22
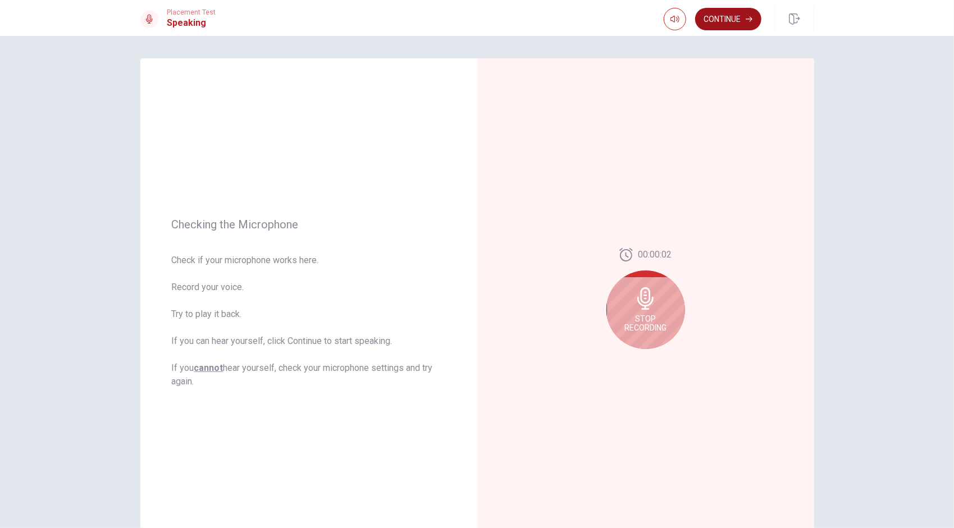
click at [727, 20] on button "Continue" at bounding box center [728, 19] width 66 height 22
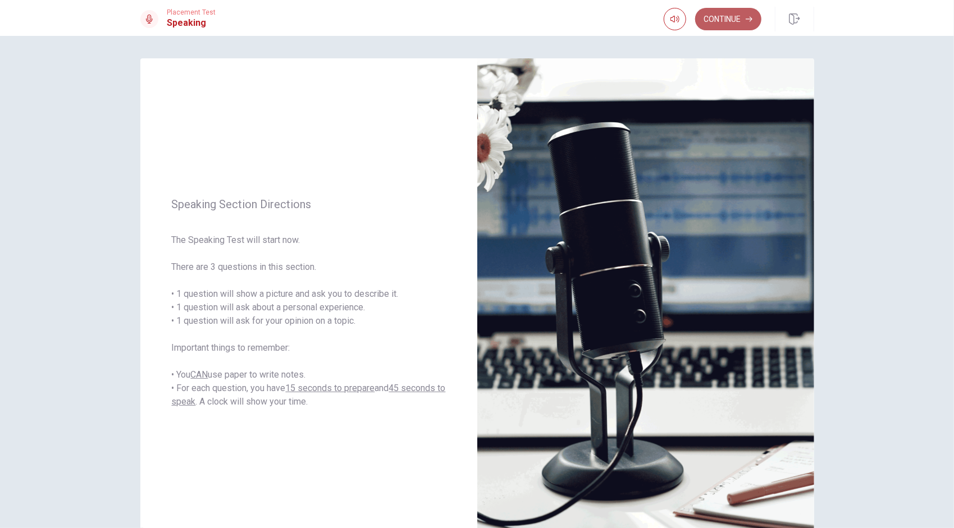
click at [736, 21] on button "Continue" at bounding box center [728, 19] width 66 height 22
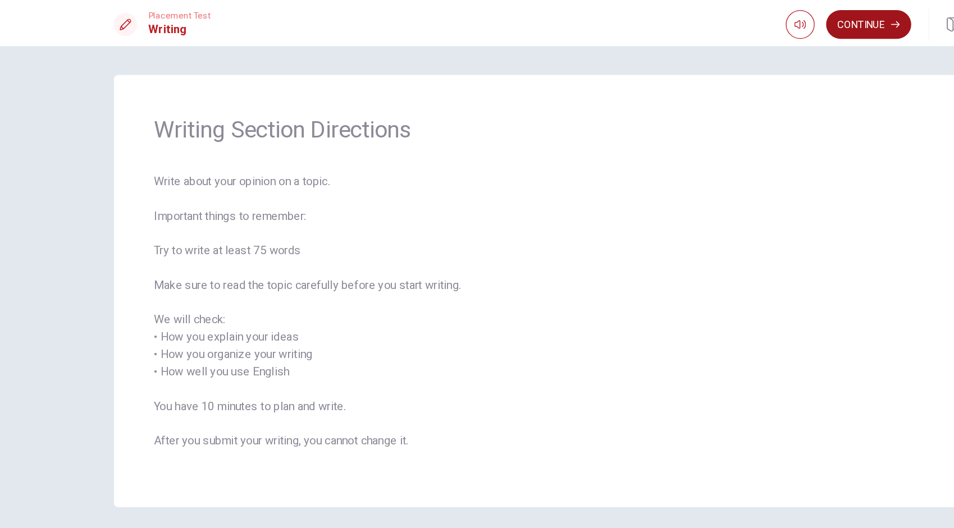
click at [729, 15] on button "Continue" at bounding box center [728, 19] width 66 height 22
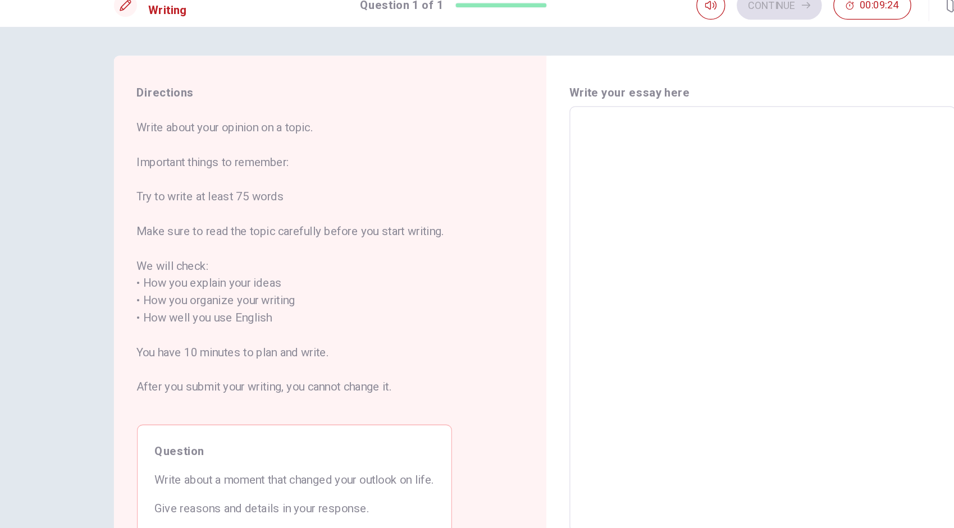
click at [559, 154] on textarea at bounding box center [645, 263] width 285 height 313
type textarea "L"
type textarea "x"
type textarea "W"
type textarea "x"
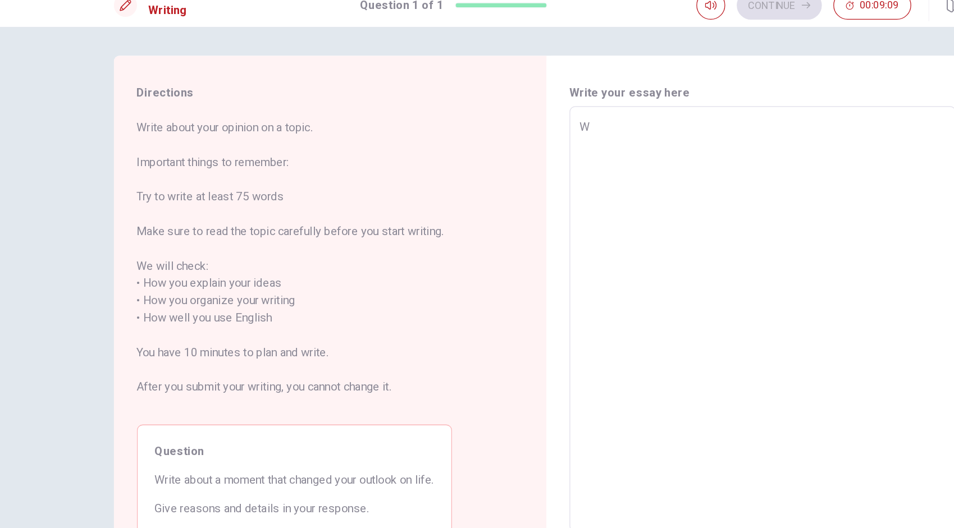
type textarea "Wh"
type textarea "x"
type textarea "Whe"
type textarea "x"
type textarea "When"
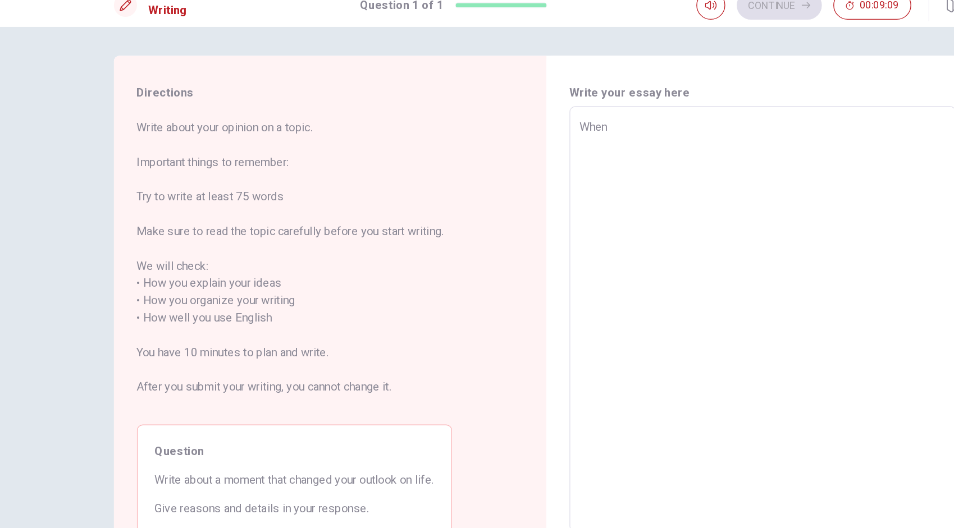
type textarea "x"
type textarea "When"
type textarea "x"
type textarea "When i"
type textarea "x"
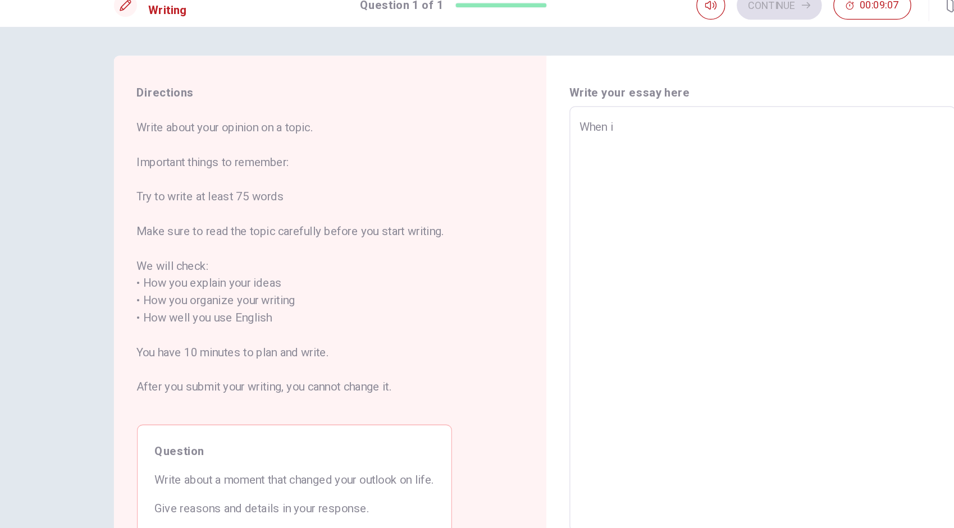
type textarea "When"
type textarea "x"
type textarea "When"
type textarea "x"
type textarea "Whe"
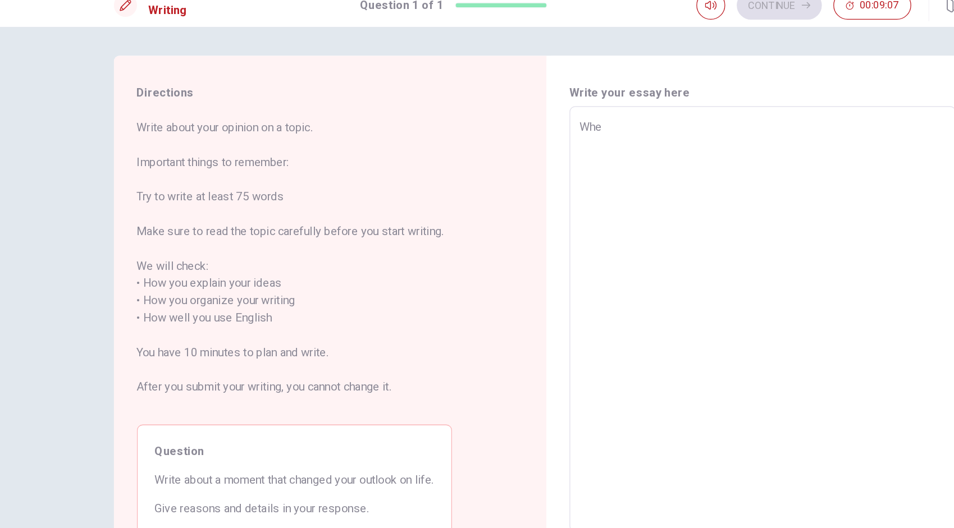
type textarea "x"
type textarea "Wh"
type textarea "x"
type textarea "W"
type textarea "x"
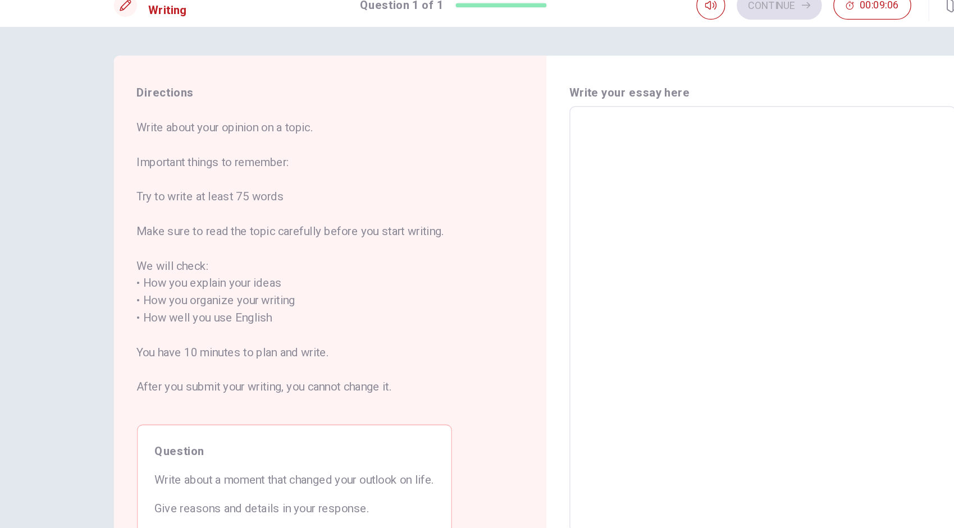
type textarea "1"
type textarea "x"
type textarea "1"
type textarea "x"
type textarea "1 y"
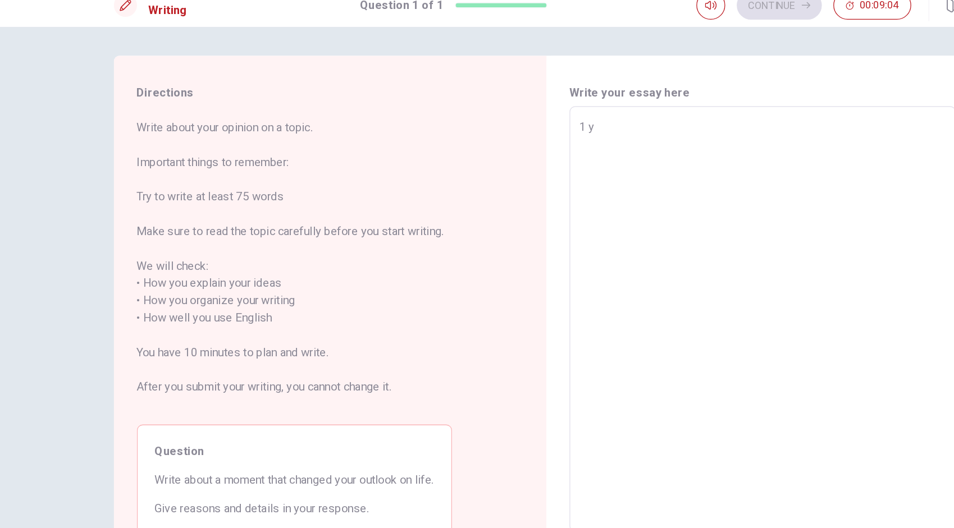
type textarea "x"
type textarea "1 ye"
type textarea "x"
type textarea "1 yes"
type textarea "x"
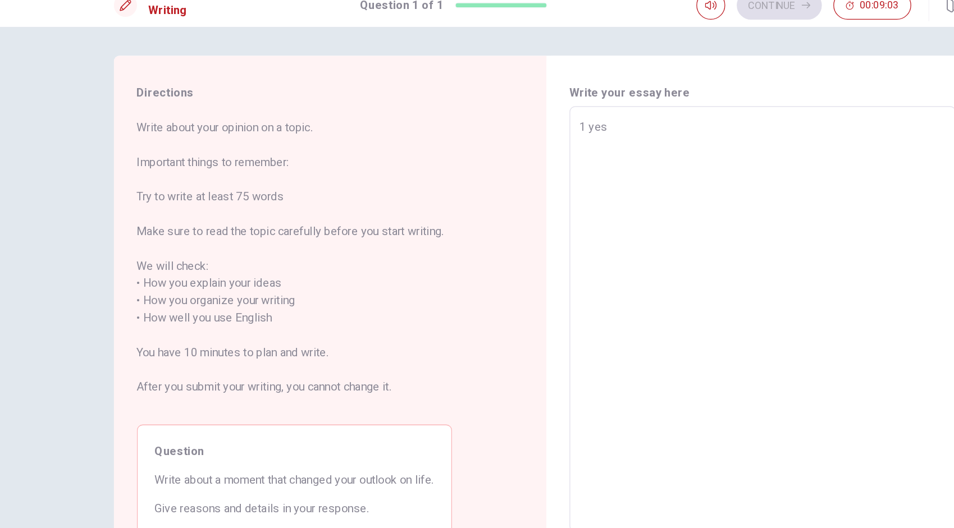
type textarea "1 ye"
type textarea "x"
type textarea "1 yea"
type textarea "x"
type textarea "1 year"
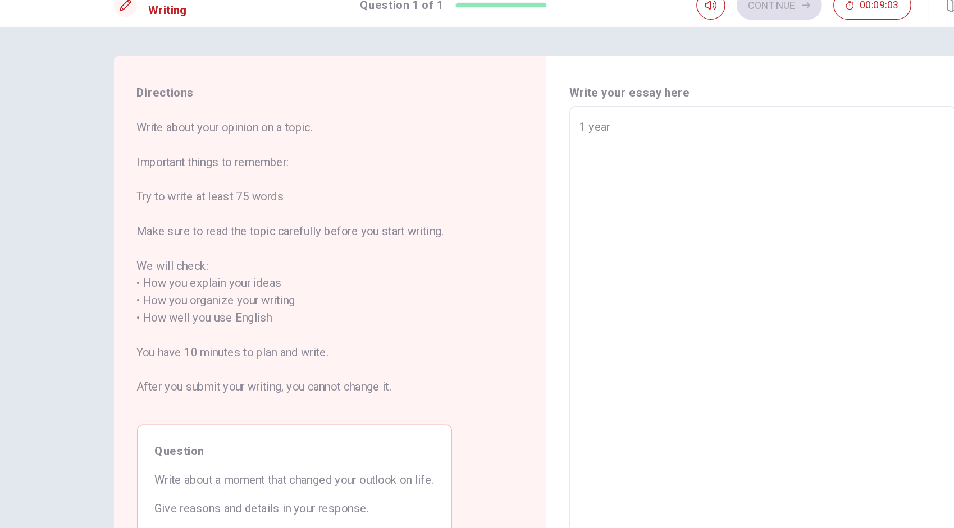
type textarea "x"
type textarea "1 years"
type textarea "x"
type textarea "1 year"
type textarea "x"
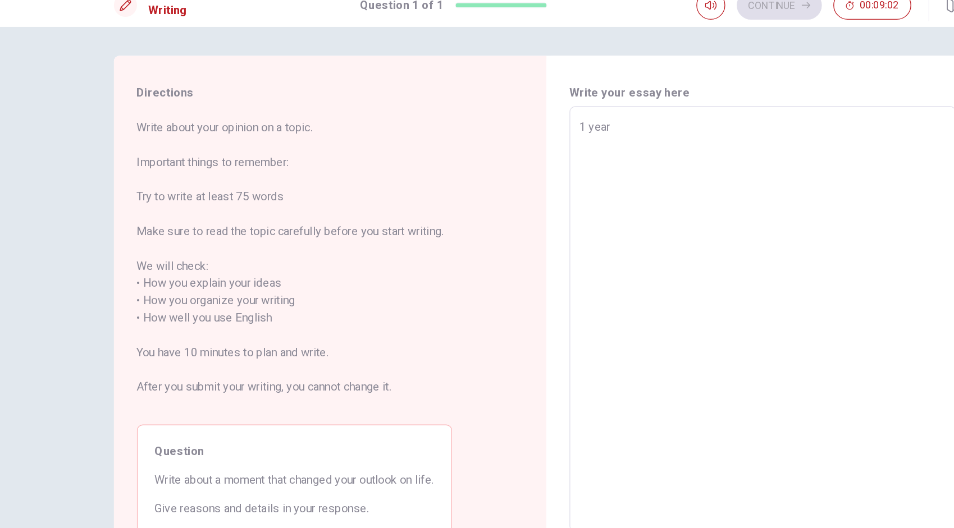
type textarea "1 year"
type textarea "x"
type textarea "1 year a"
type textarea "x"
type textarea "1 year ag"
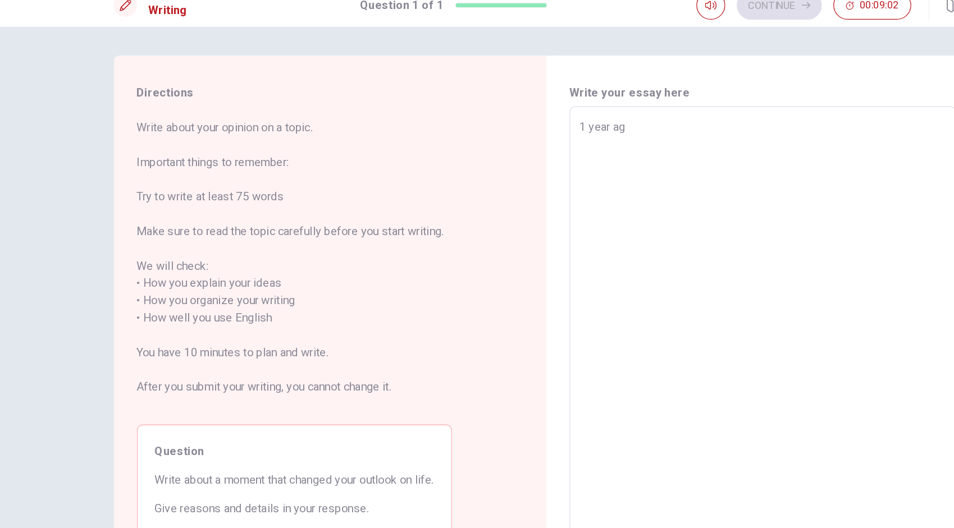
type textarea "x"
type textarea "[DATE]"
type textarea "x"
type textarea "[DATE],"
type textarea "x"
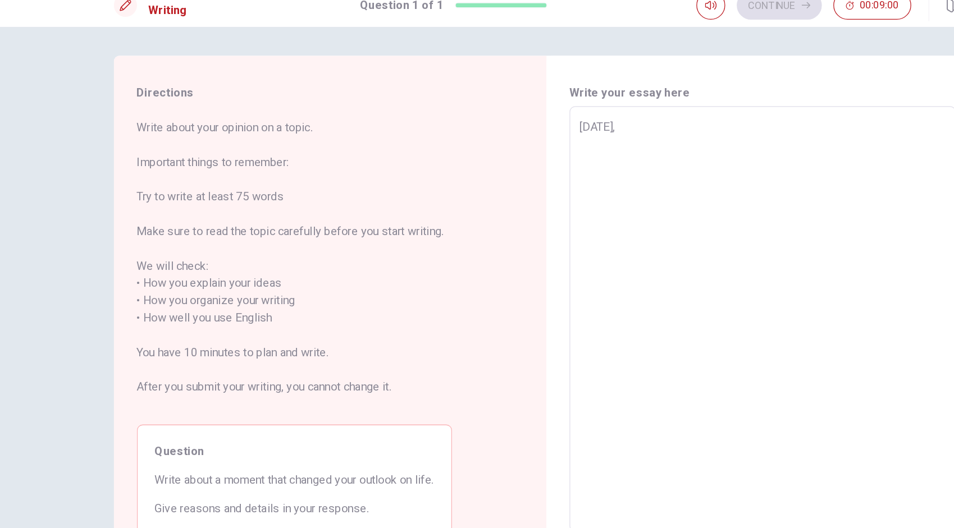
type textarea "[DATE],"
type textarea "x"
type textarea "[DATE], I"
type textarea "x"
type textarea "[DATE], I"
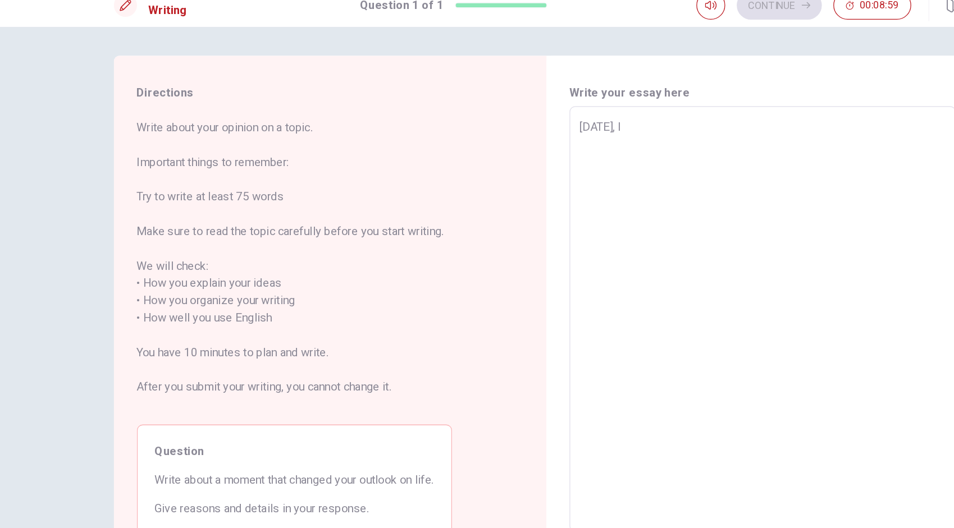
type textarea "x"
type textarea "[DATE], I s"
type textarea "x"
type textarea "[DATE], I st"
type textarea "x"
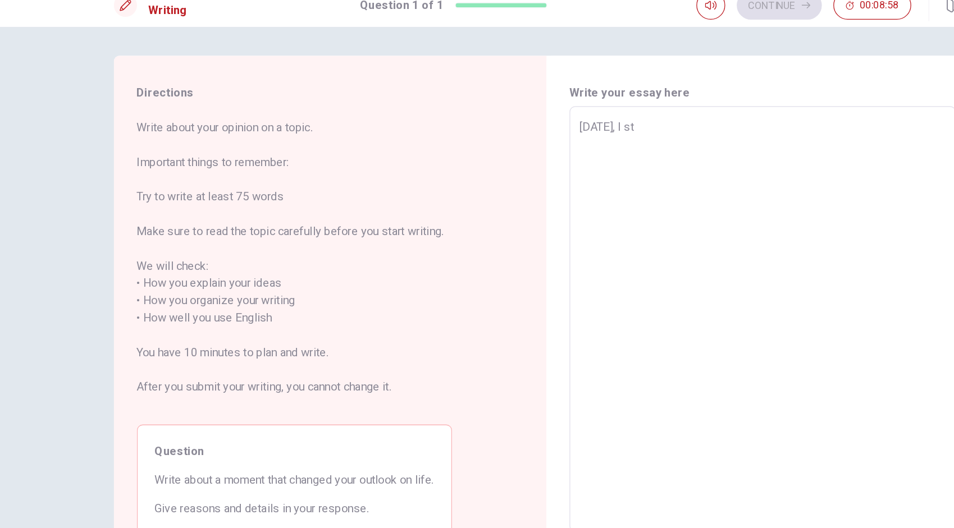
type textarea "[DATE], I sta"
type textarea "x"
type textarea "[DATE], I stat"
type textarea "x"
type textarea "[DATE], I sta"
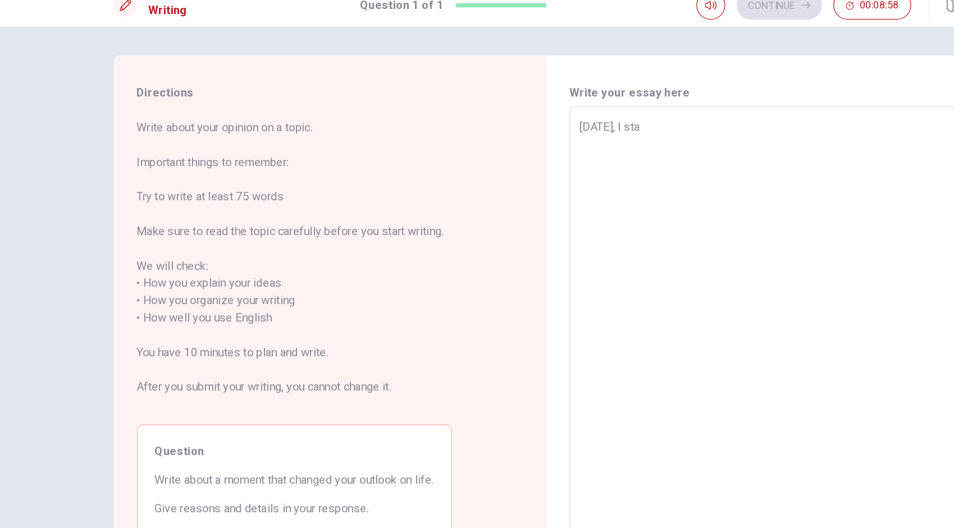
type textarea "x"
type textarea "[DATE], I star"
type textarea "x"
type textarea "[DATE], I start"
type textarea "x"
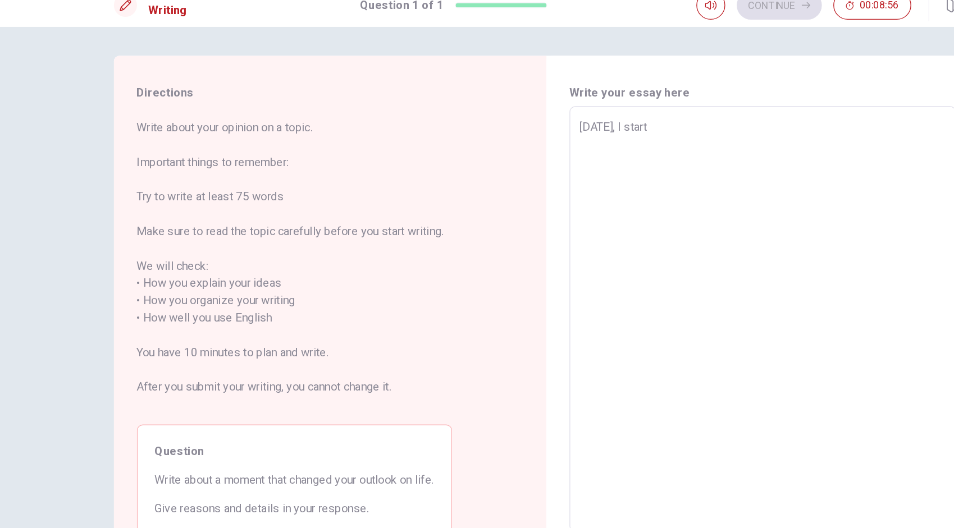
type textarea "[DATE], I starte"
type textarea "x"
type textarea "[DATE], I started"
type textarea "x"
type textarea "[DATE], I started"
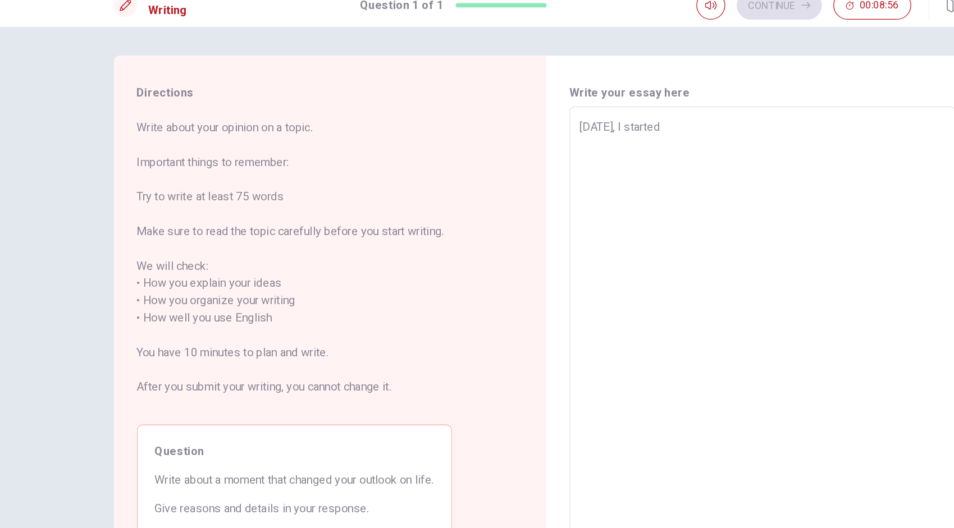
type textarea "x"
type textarea "[DATE], I started t"
type textarea "x"
type textarea "[DATE], I started to"
type textarea "x"
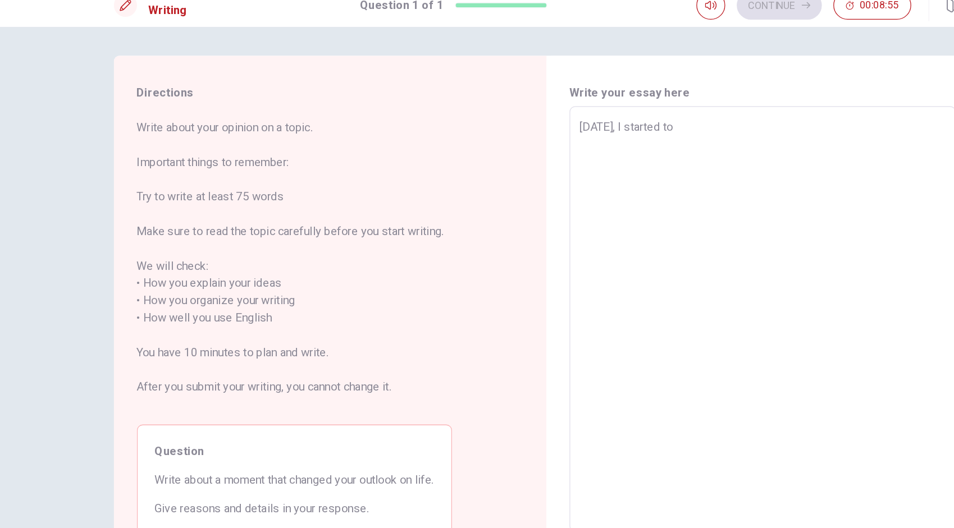
type textarea "[DATE], I started to"
type textarea "x"
type textarea "[DATE], I started to l"
type textarea "x"
type textarea "[DATE], I started to li"
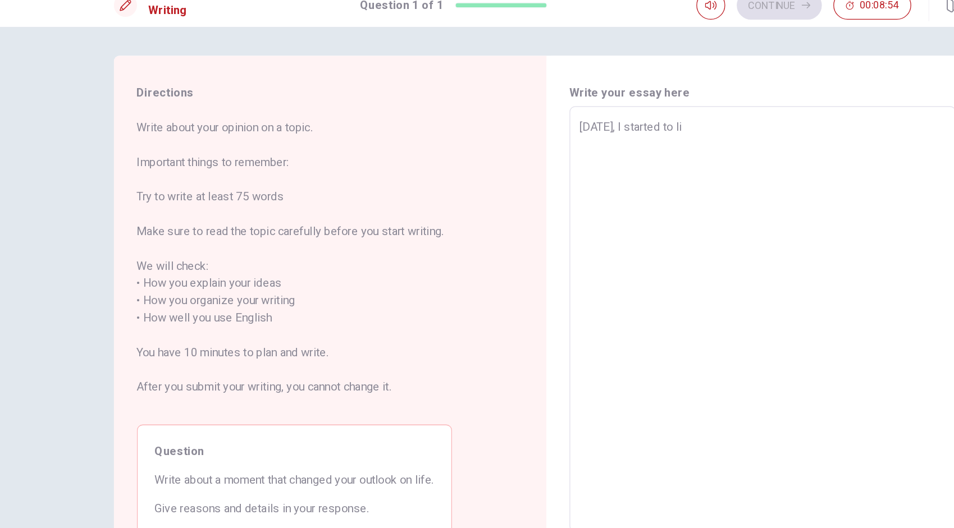
type textarea "x"
type textarea "[DATE], I started to lic"
type textarea "x"
type textarea "[DATE], I started to li"
type textarea "x"
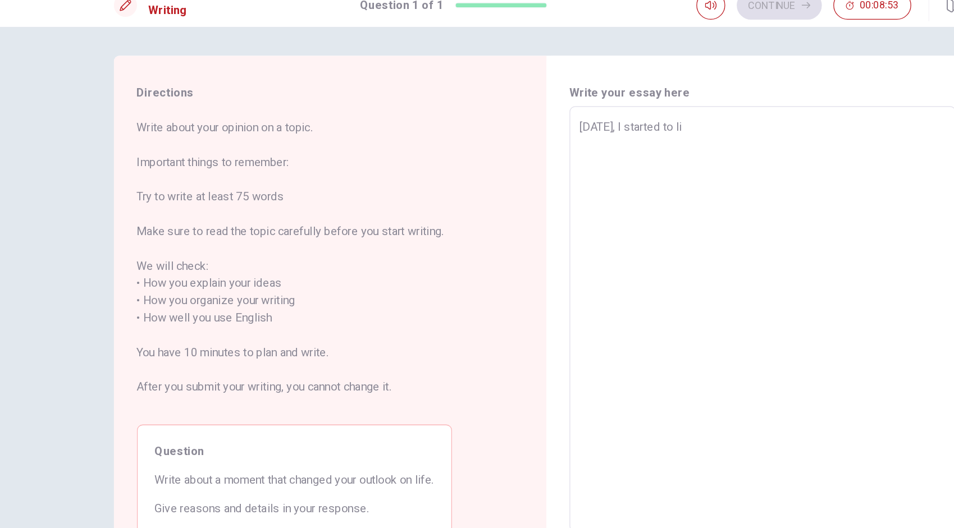
type textarea "[DATE], I started to liv"
type textarea "x"
type textarea "[DATE], I started to live"
type textarea "x"
type textarea "[DATE], I started to live"
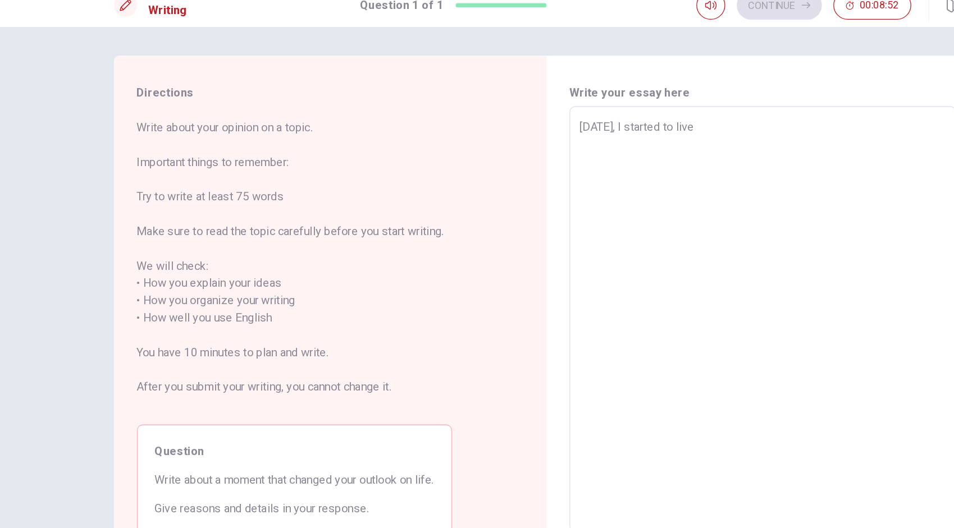
type textarea "x"
type textarea "[DATE], I started to live a"
type textarea "x"
type textarea "[DATE], I started to live ap"
type textarea "x"
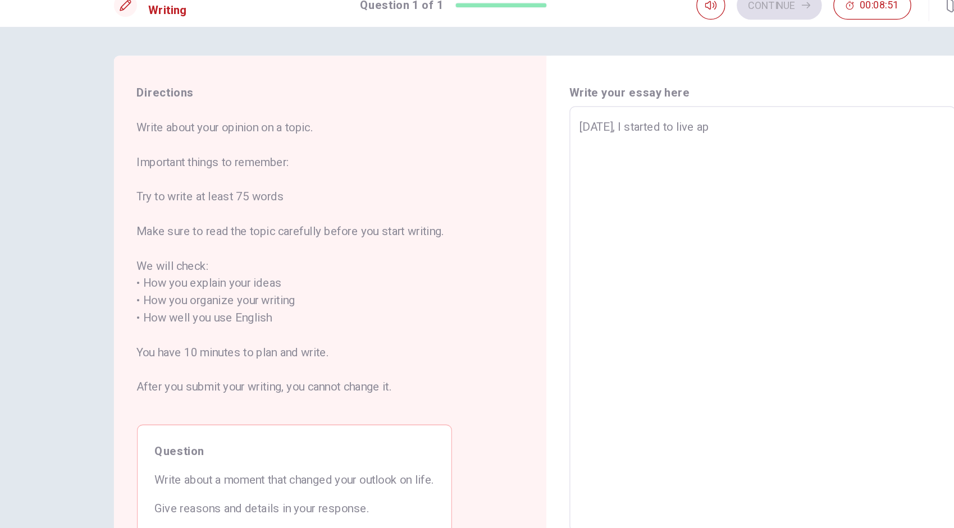
type textarea "[DATE], I started to live apa"
type textarea "x"
type textarea "[DATE], I started to live apar"
type textarea "x"
type textarea "[DATE], I started to live apart"
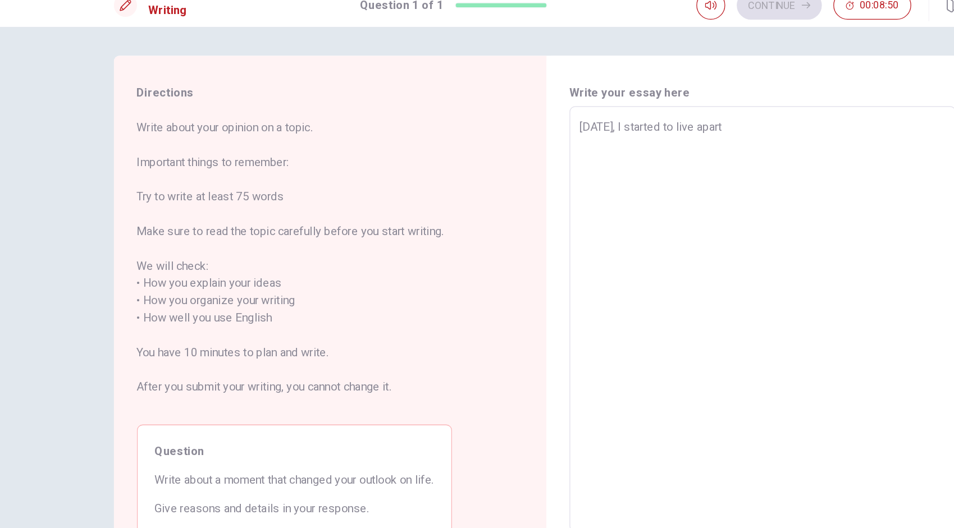
type textarea "x"
type textarea "[DATE], I started to live apart"
type textarea "x"
type textarea "[DATE], I started to live apart f"
type textarea "x"
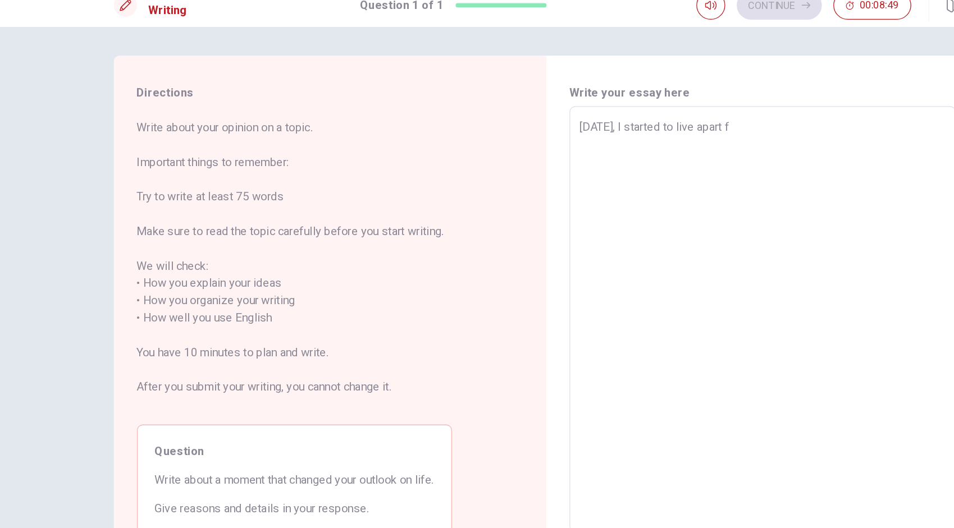
type textarea "[DATE], I started to live apart fo"
type textarea "x"
type textarea "[DATE], I started to live apart fon"
type textarea "x"
type textarea "[DATE], I started to live apart fonm"
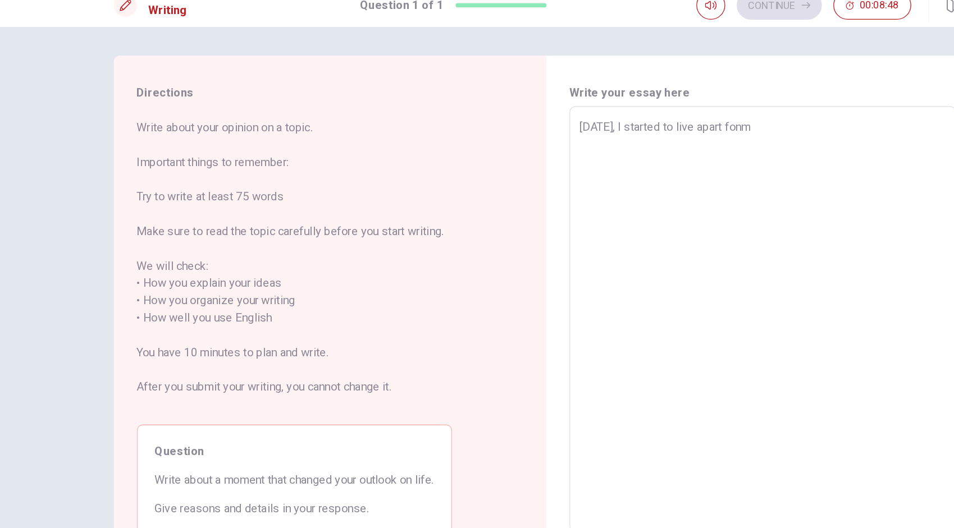
type textarea "x"
type textarea "[DATE], I started to live apart fon"
type textarea "x"
type textarea "[DATE], I started to live apart fo"
type textarea "x"
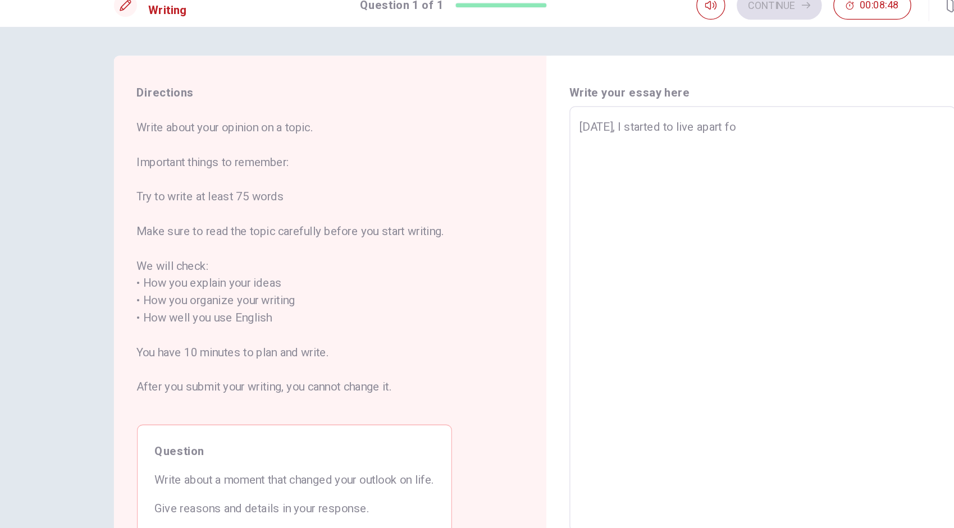
type textarea "[DATE], I started to live apart f"
type textarea "x"
type textarea "[DATE], I started to live apart fr"
type textarea "x"
type textarea "[DATE], I started to live apart frm"
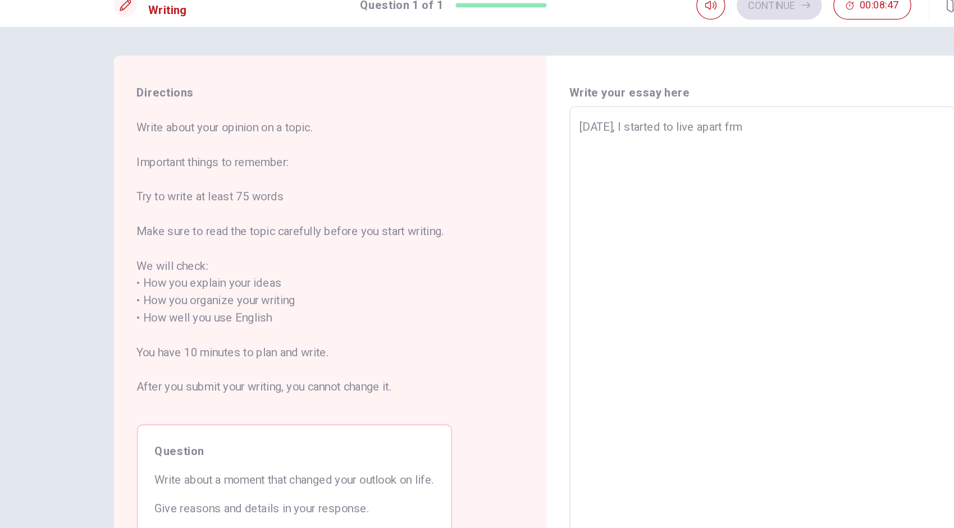
type textarea "x"
type textarea "[DATE], I started to live apart fr"
type textarea "x"
type textarea "[DATE], I started to live apart fro"
type textarea "x"
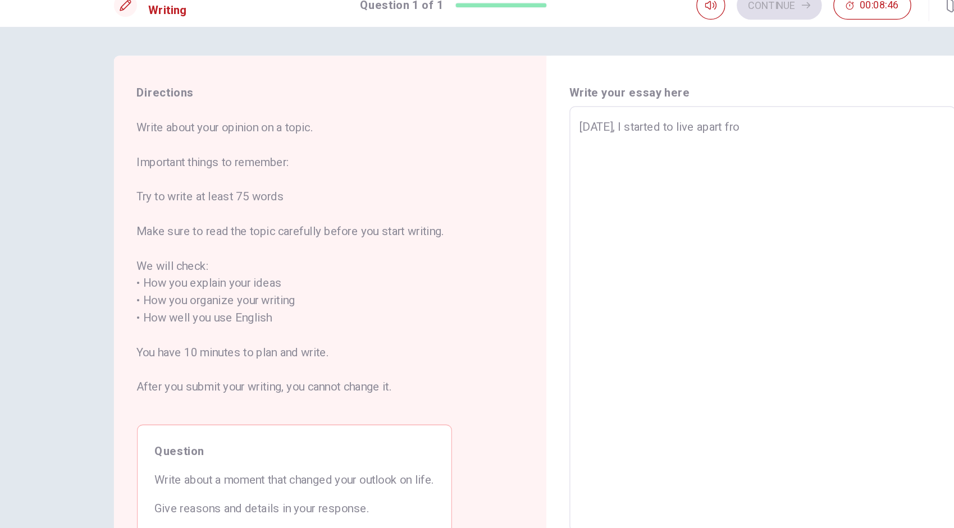
type textarea "[DATE], I started to live apart from"
type textarea "x"
type textarea "[DATE], I started to live apart from"
type textarea "x"
type textarea "[DATE], I started to live apart from m"
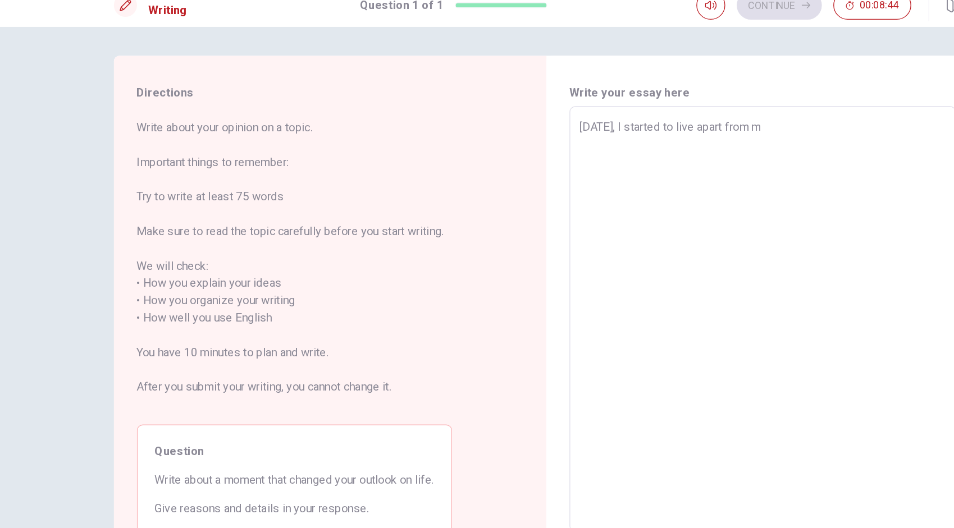
type textarea "x"
type textarea "[DATE], I started to live apart from my"
type textarea "x"
type textarea "[DATE], I started to live apart from my"
type textarea "x"
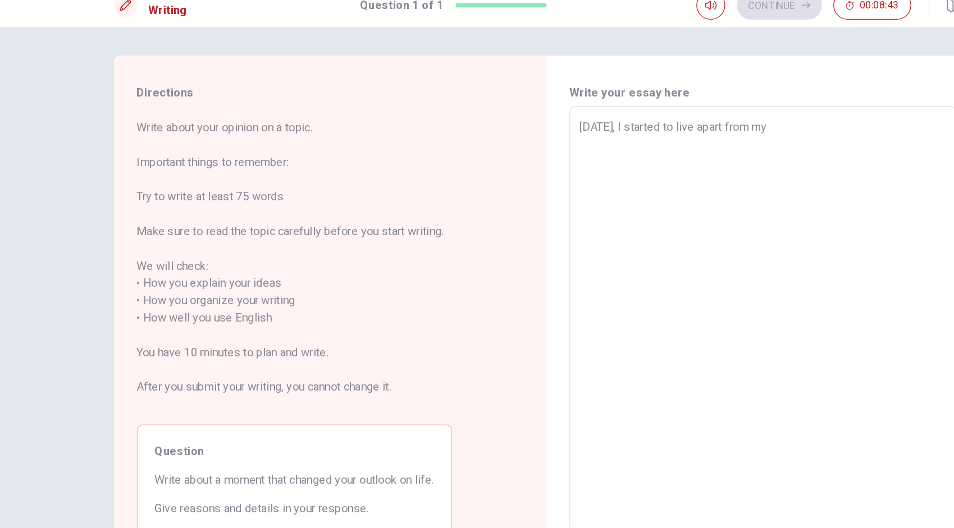
type textarea "[DATE], I started to live apart from my o"
type textarea "x"
type textarea "[DATE], I started to live apart from my ow"
type textarea "x"
type textarea "[DATE], I started to live apart from my own"
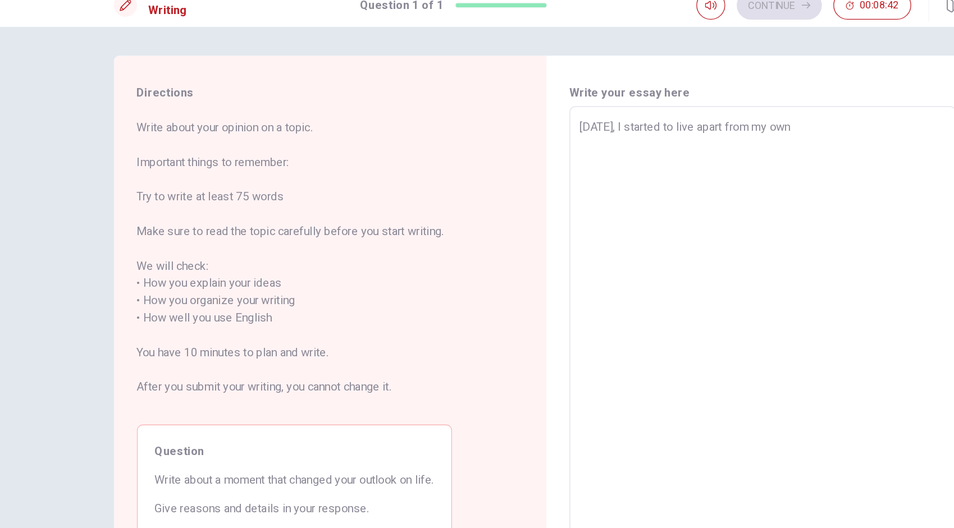
type textarea "x"
type textarea "[DATE], I started to live apart from my own"
type textarea "x"
type textarea "[DATE], I started to live apart from my own f"
type textarea "x"
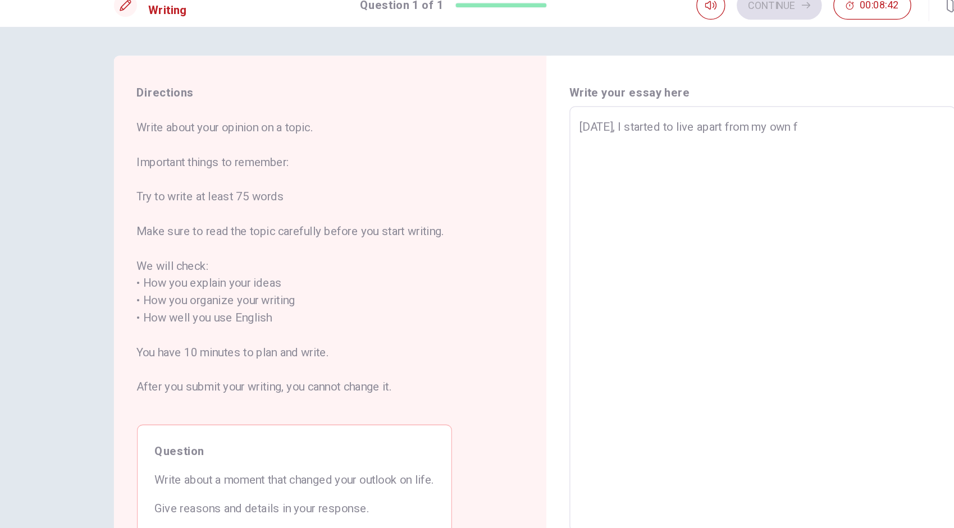
type textarea "[DATE], I started to live apart from my own fa"
type textarea "x"
type textarea "[DATE], I started to live apart from my own fam"
type textarea "x"
type textarea "[DATE], I started to live apart from my own fami"
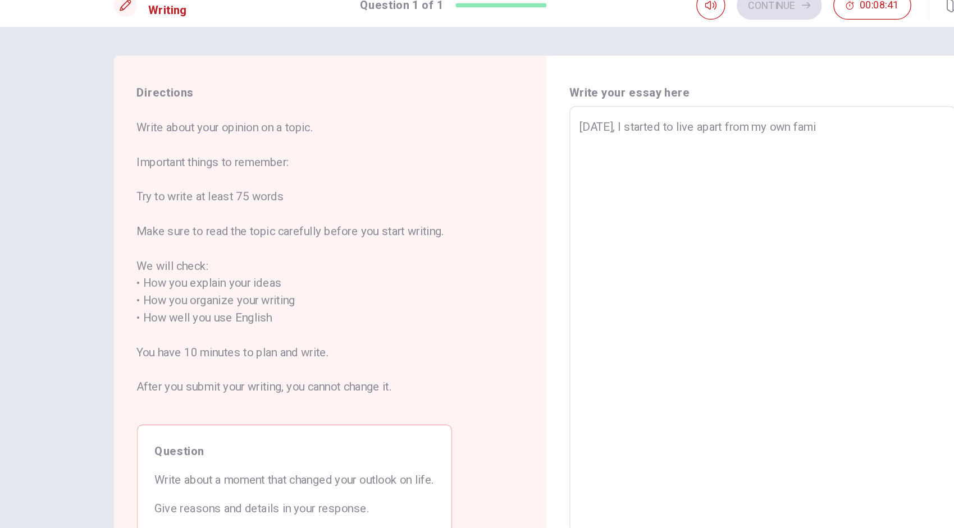
type textarea "x"
type textarea "[DATE], I started to live apart from my own famil"
type textarea "x"
type textarea "[DATE], I started to live apart from my own family"
type textarea "x"
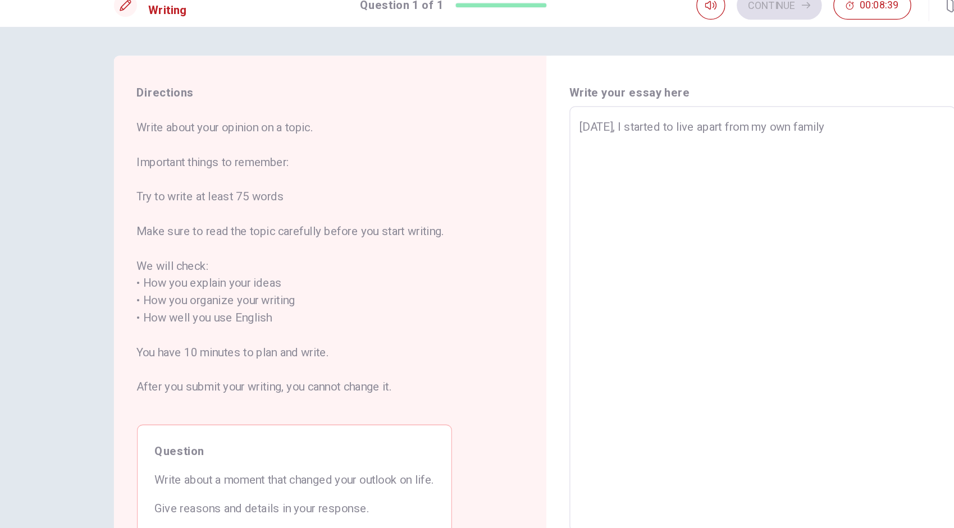
type textarea "[DATE], I started to live apart from my own family."
type textarea "x"
type textarea "[DATE], I started to live apart from my own family."
type textarea "x"
type textarea "[DATE], I started to live apart from my own family. i"
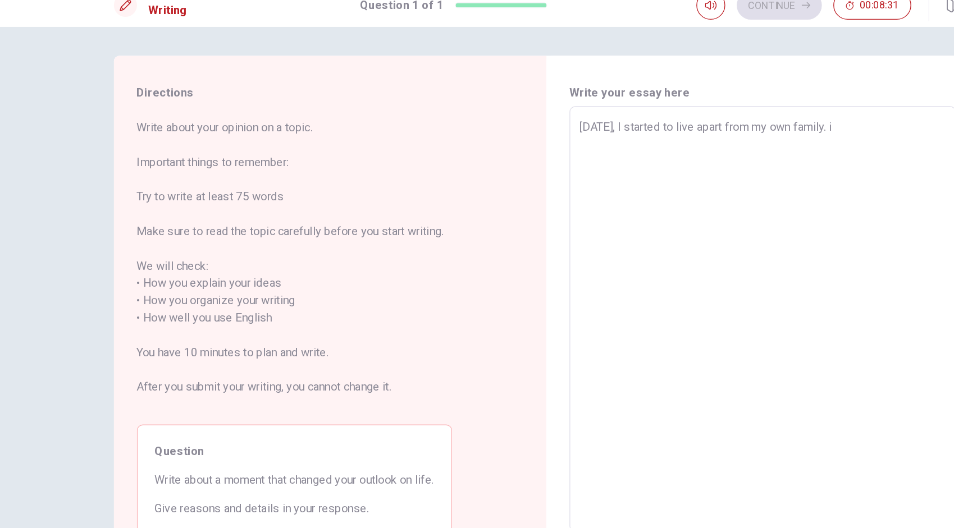
type textarea "x"
type textarea "[DATE], I started to live apart from my own family. it"
type textarea "x"
type textarea "[DATE], I started to live apart from my own family. i"
type textarea "x"
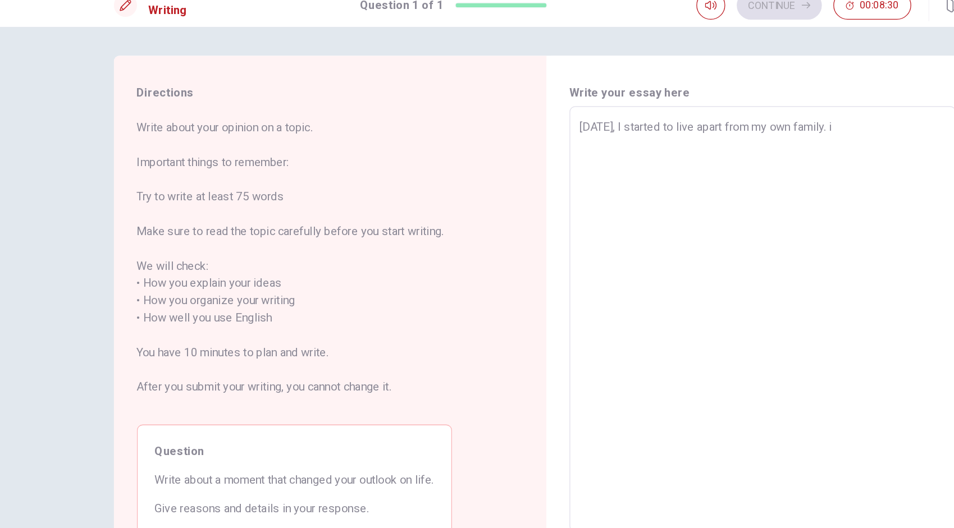
type textarea "[DATE], I started to live apart from my own family."
type textarea "x"
type textarea "[DATE], I started to live apart from my own family. I"
type textarea "x"
type textarea "[DATE], I started to live apart from my own family. It"
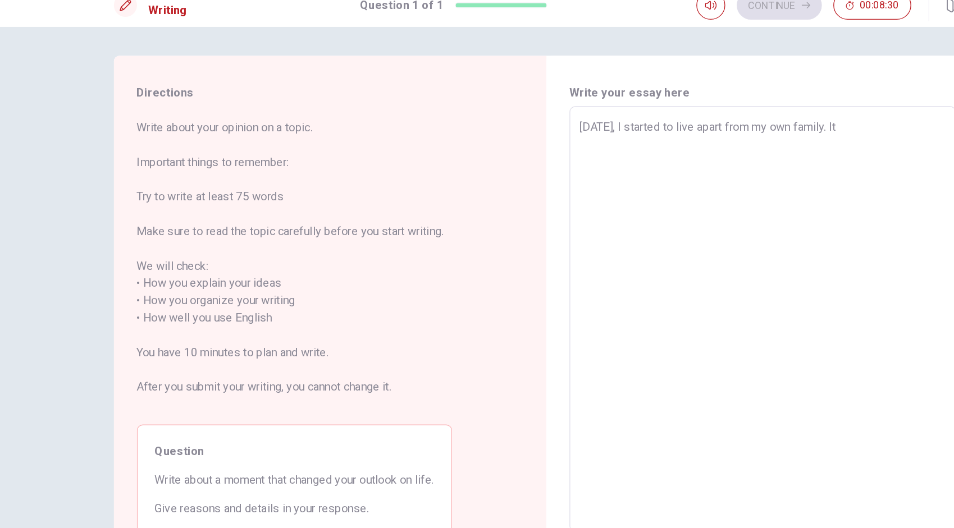
type textarea "x"
type textarea "[DATE], I started to live apart from my own family. It"
type textarea "x"
type textarea "[DATE], I started to live apart from my own family. It w"
type textarea "x"
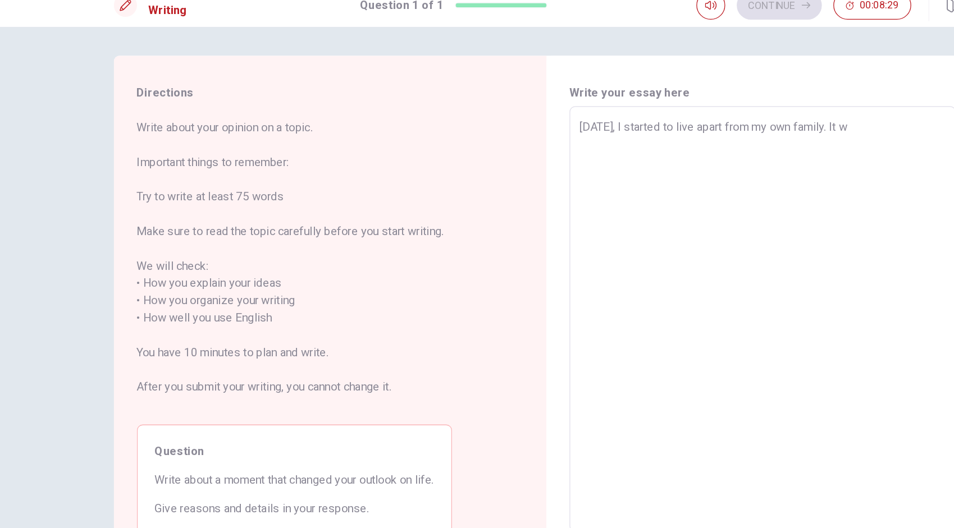
type textarea "[DATE], I started to live apart from my own family. It wa"
type textarea "x"
type textarea "[DATE], I started to live apart from my own family. It was"
type textarea "x"
type textarea "[DATE], I started to live apart from my own family. It was"
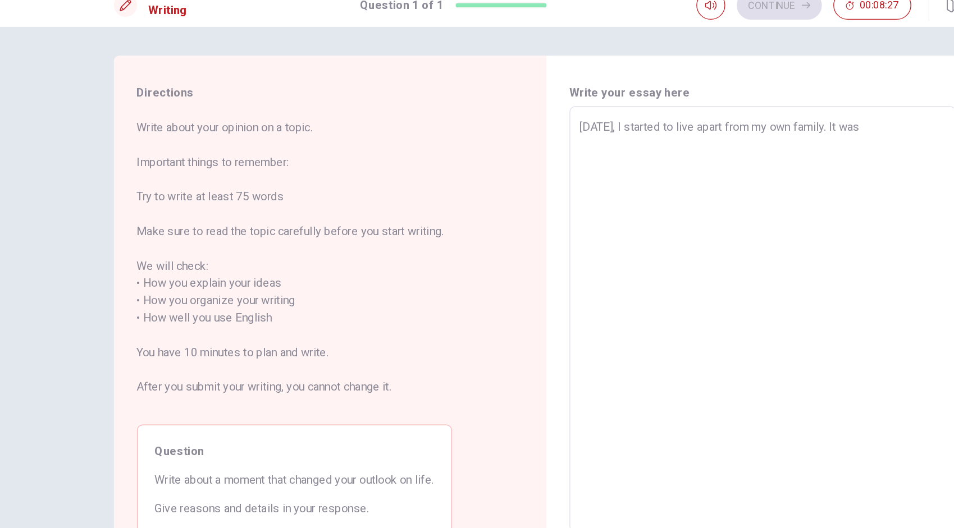
type textarea "x"
type textarea "[DATE], I started to live apart from my own family. It was"
type textarea "x"
type textarea "[DATE], I started to live apart from my own family. It wa"
type textarea "x"
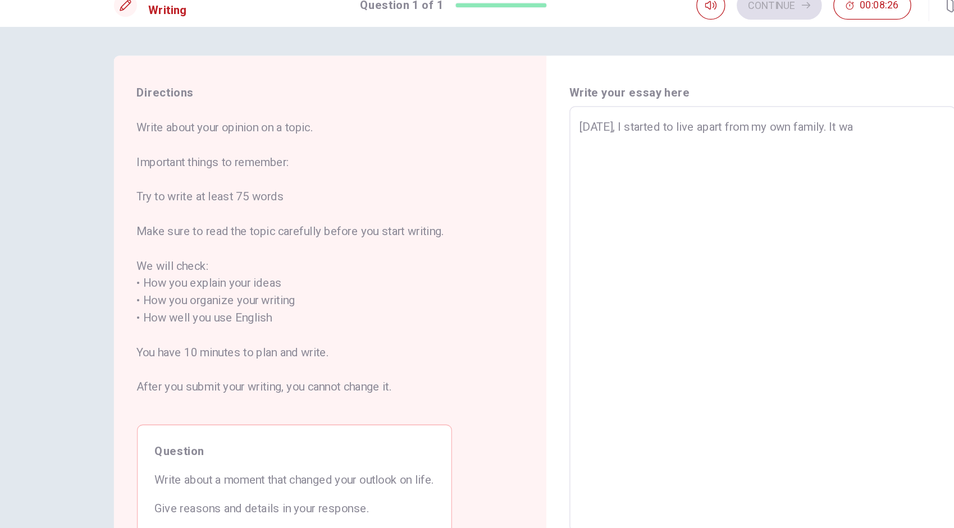
type textarea "[DATE], I started to live apart from my own family. It w"
type textarea "x"
type textarea "[DATE], I started to live apart from my own family. It"
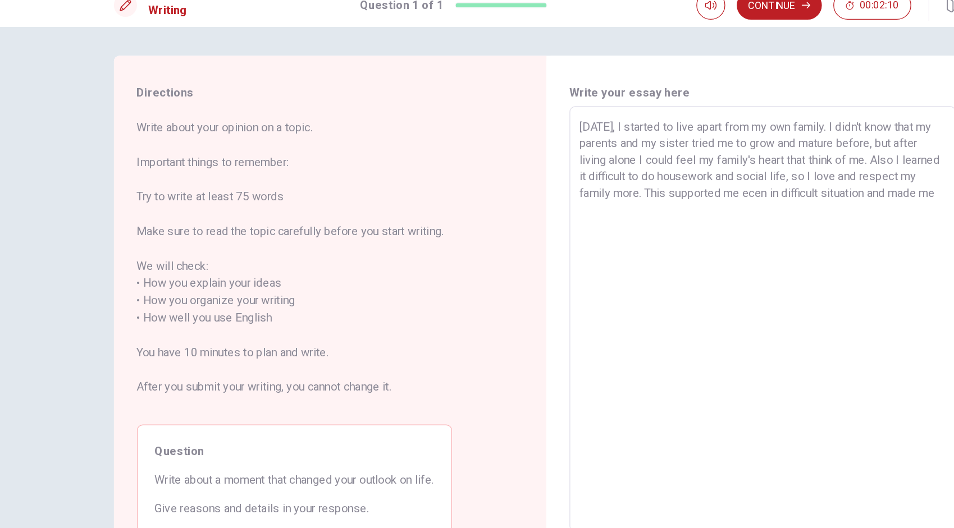
click at [687, 168] on textarea "[DATE], I started to live apart from my own family. I didn't know that my paren…" at bounding box center [645, 263] width 285 height 313
click at [604, 176] on textarea "[DATE], I started to live apart from my own family. I didn't know that my paren…" at bounding box center [645, 263] width 285 height 313
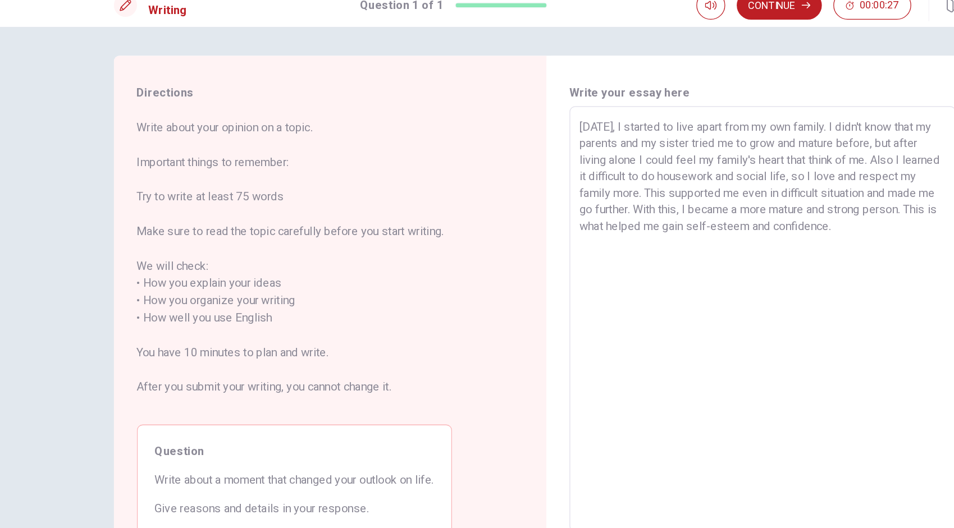
click at [577, 191] on textarea "[DATE], I started to live apart from my own family. I didn't know that my paren…" at bounding box center [645, 263] width 285 height 313
click at [579, 192] on textarea "[DATE], I started to live apart from my own family. I didn't know that my paren…" at bounding box center [645, 263] width 285 height 313
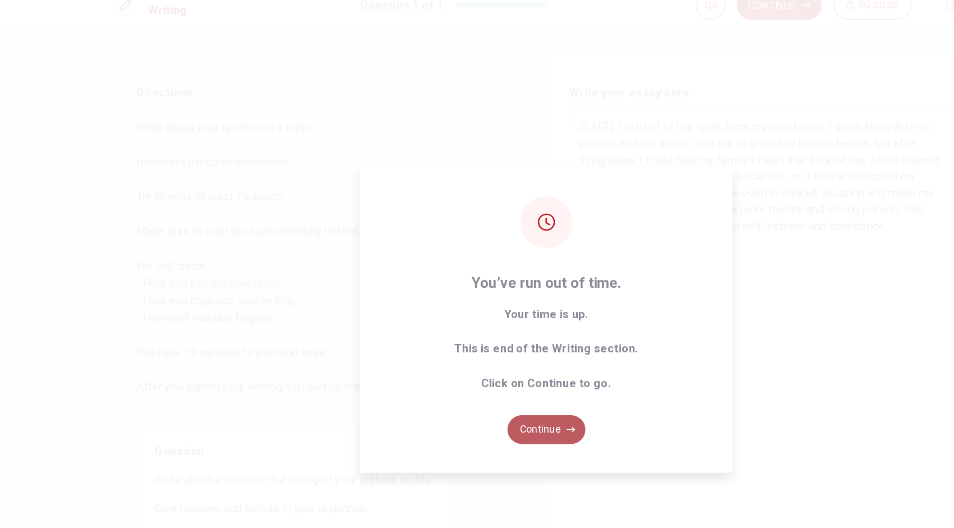
click at [463, 348] on button "Continue" at bounding box center [477, 350] width 61 height 22
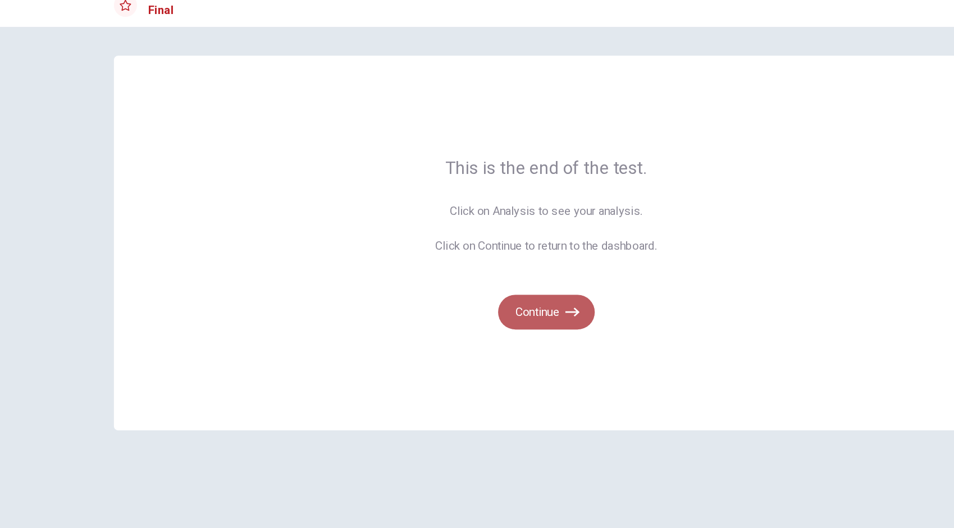
click at [474, 257] on button "Continue" at bounding box center [477, 258] width 75 height 27
